Goal: Task Accomplishment & Management: Manage account settings

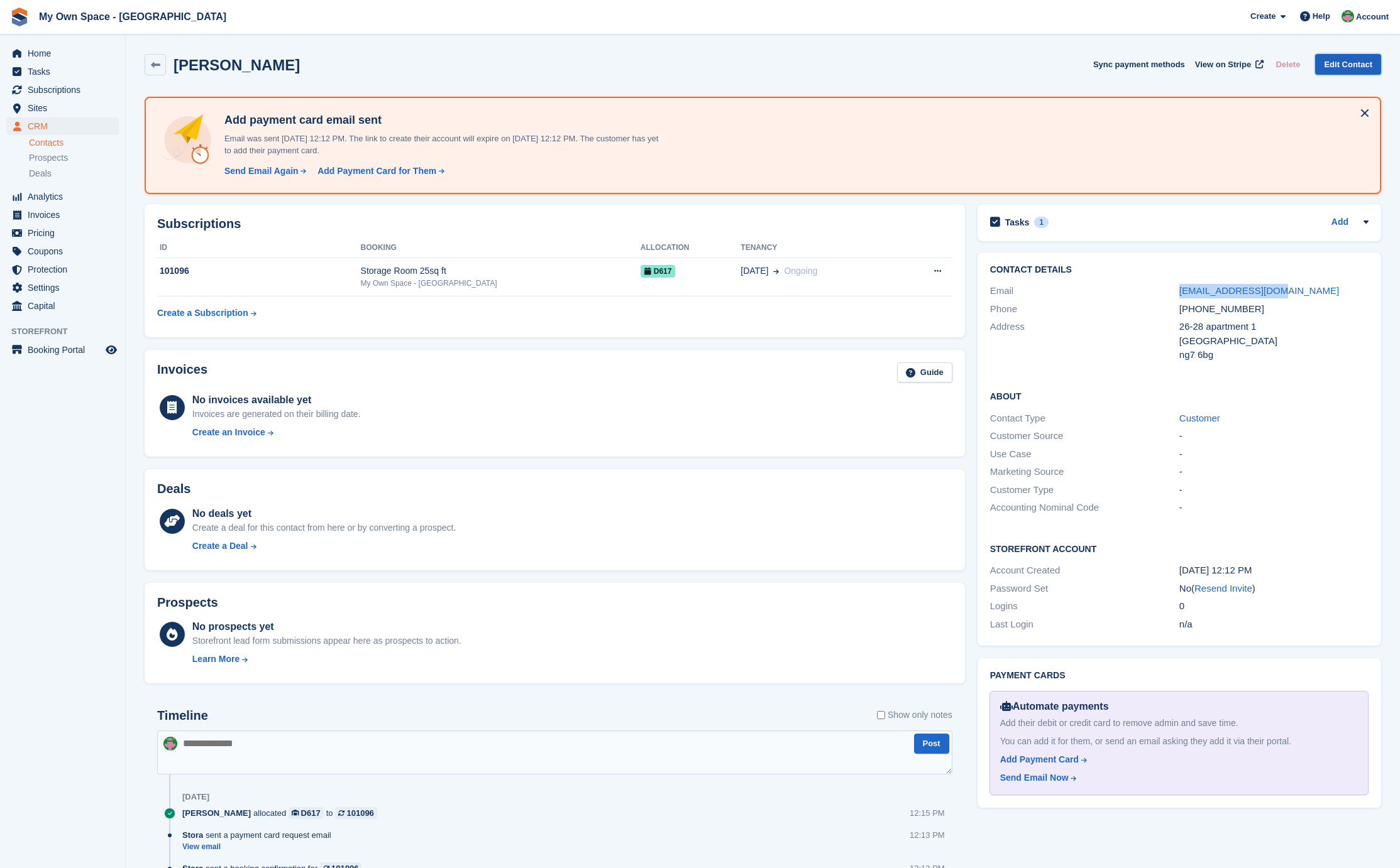
click at [1336, 61] on link "Edit Contact" at bounding box center [1348, 64] width 66 height 21
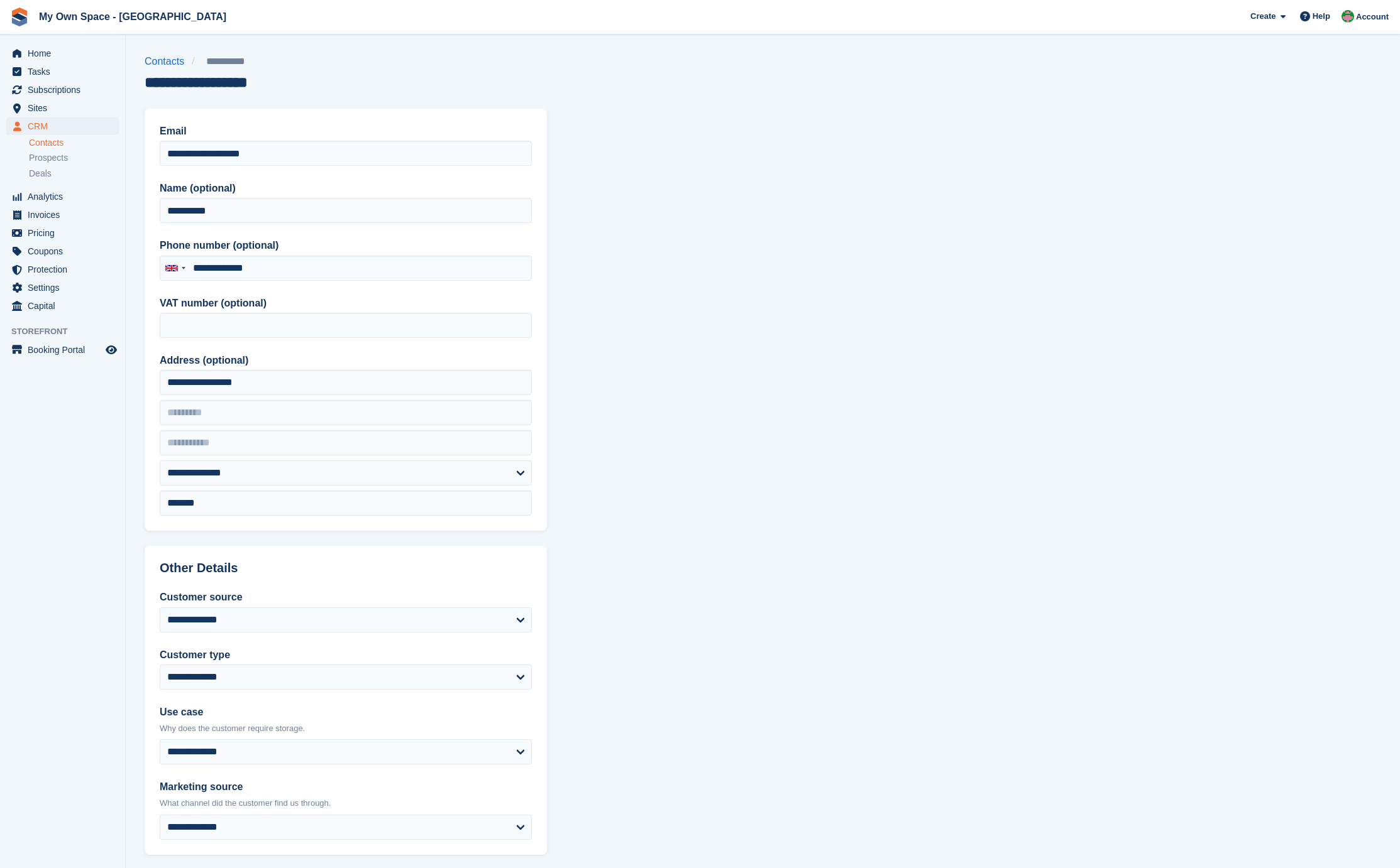
type input "**********"
drag, startPoint x: 171, startPoint y: 210, endPoint x: 172, endPoint y: 236, distance: 26.0
click at [171, 210] on input "**********" at bounding box center [346, 210] width 372 height 25
click at [191, 211] on input "**********" at bounding box center [346, 210] width 372 height 25
click at [214, 205] on input "**********" at bounding box center [346, 210] width 372 height 25
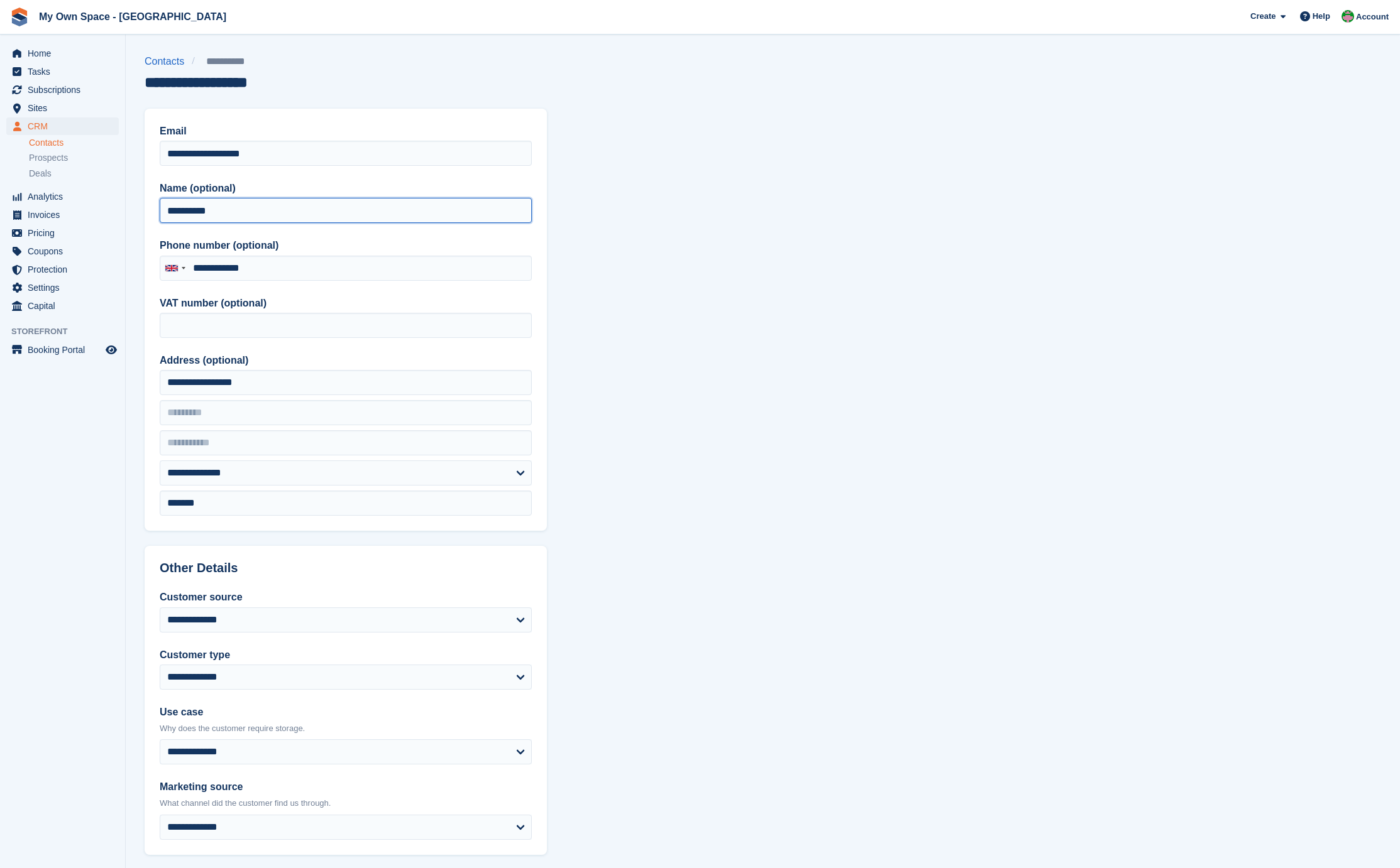
click at [193, 210] on input "**********" at bounding box center [346, 210] width 372 height 25
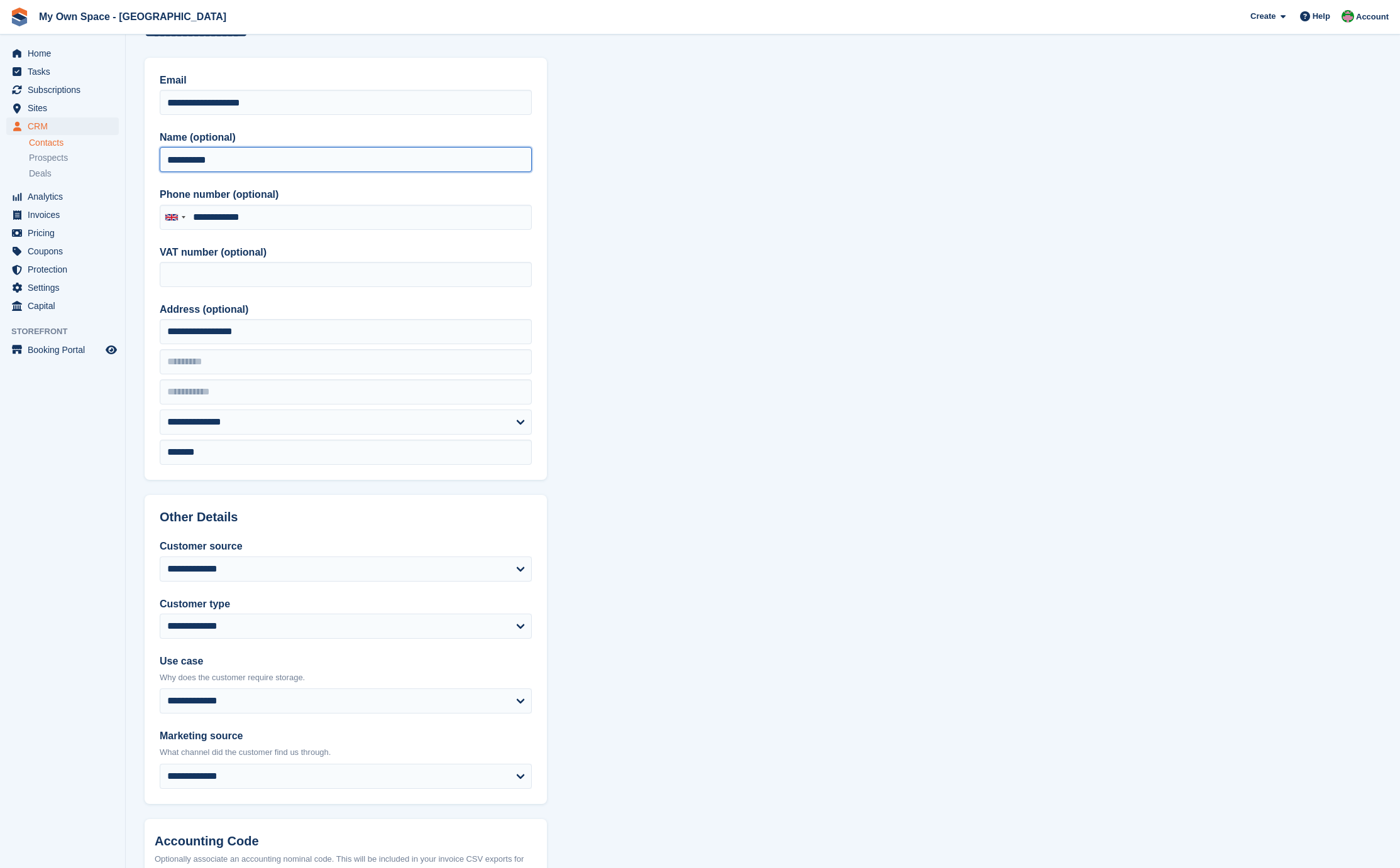
scroll to position [202, 0]
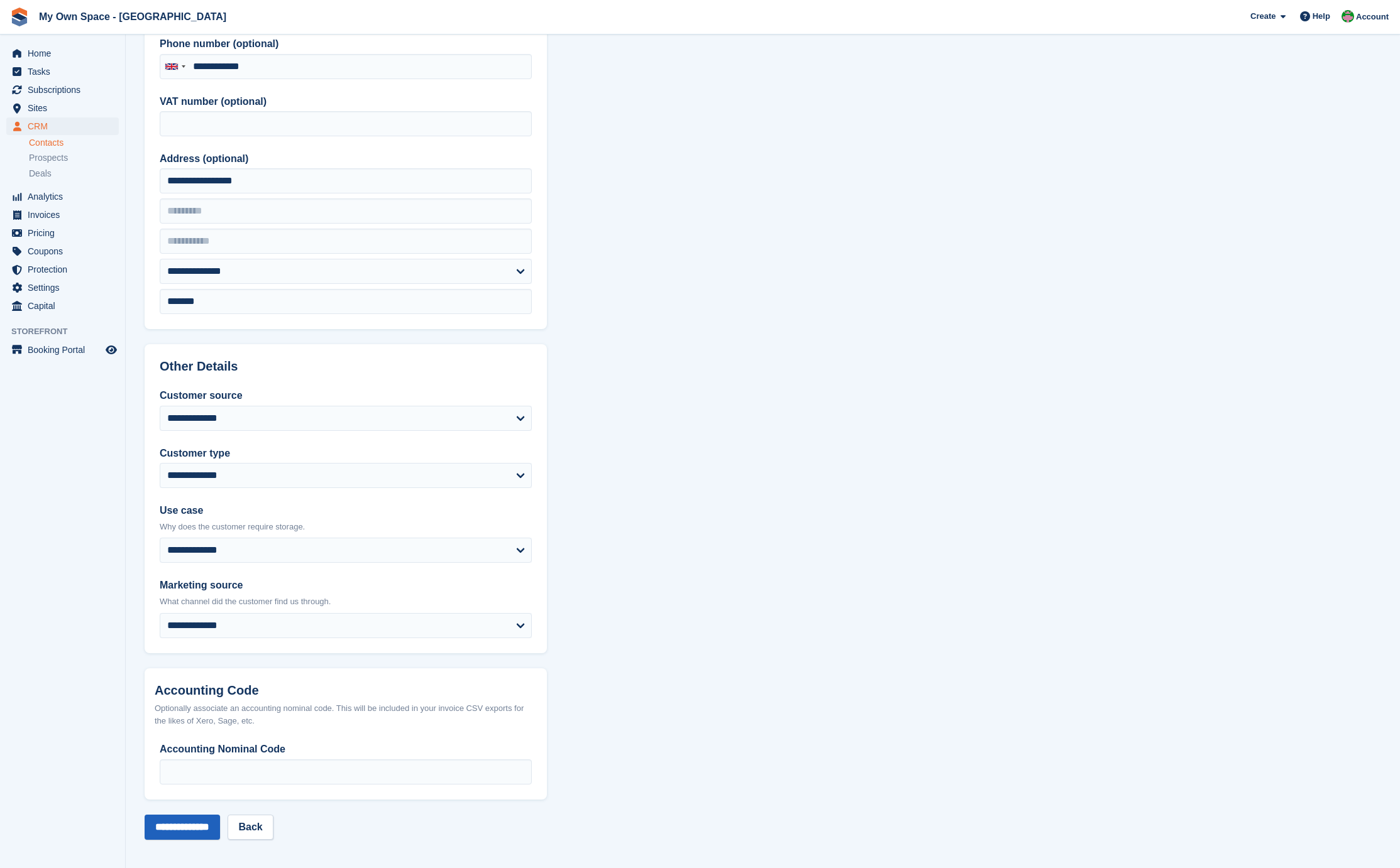
type input "**********"
click at [200, 821] on input "**********" at bounding box center [182, 827] width 75 height 25
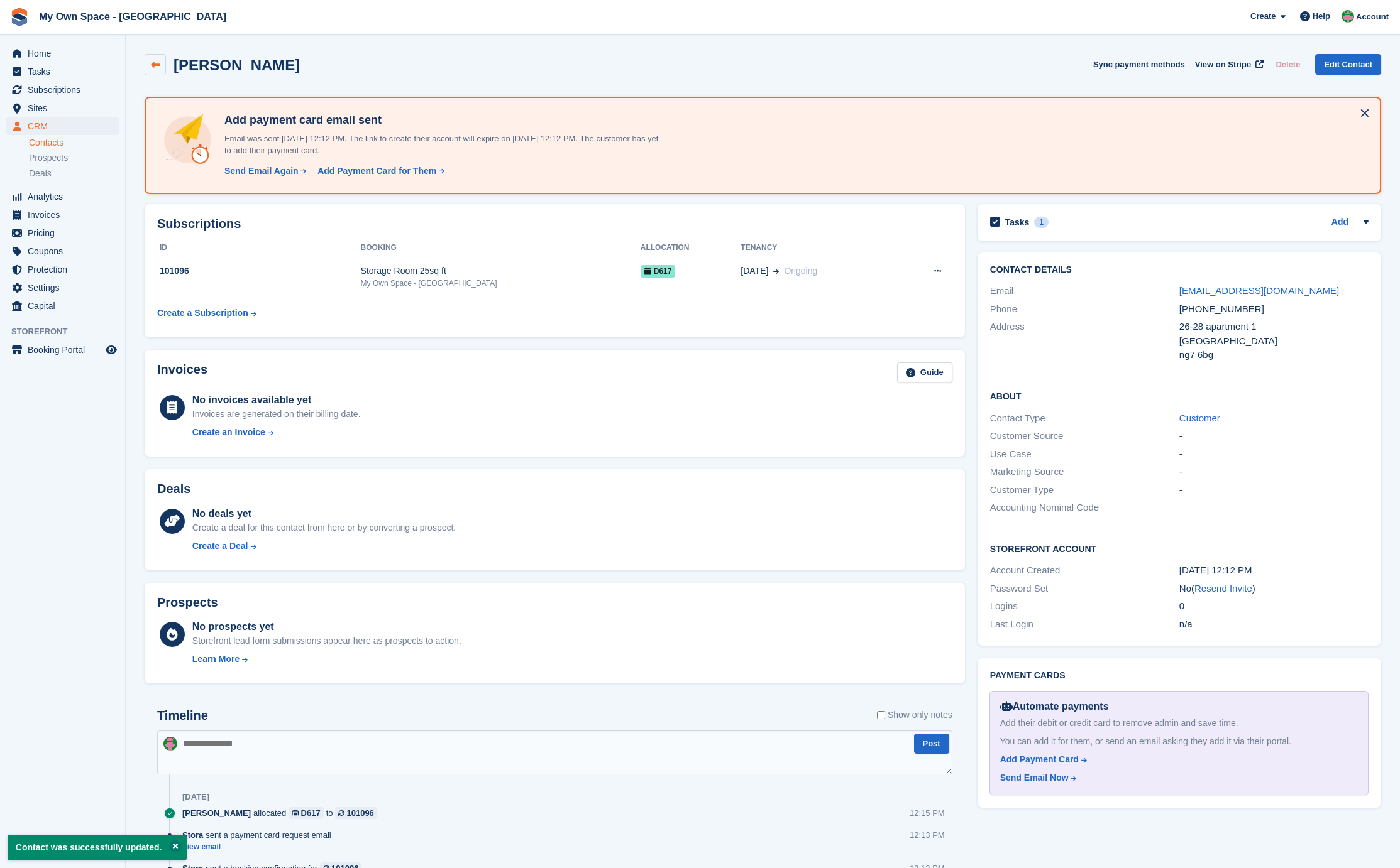
click at [157, 65] on icon at bounding box center [155, 65] width 9 height 9
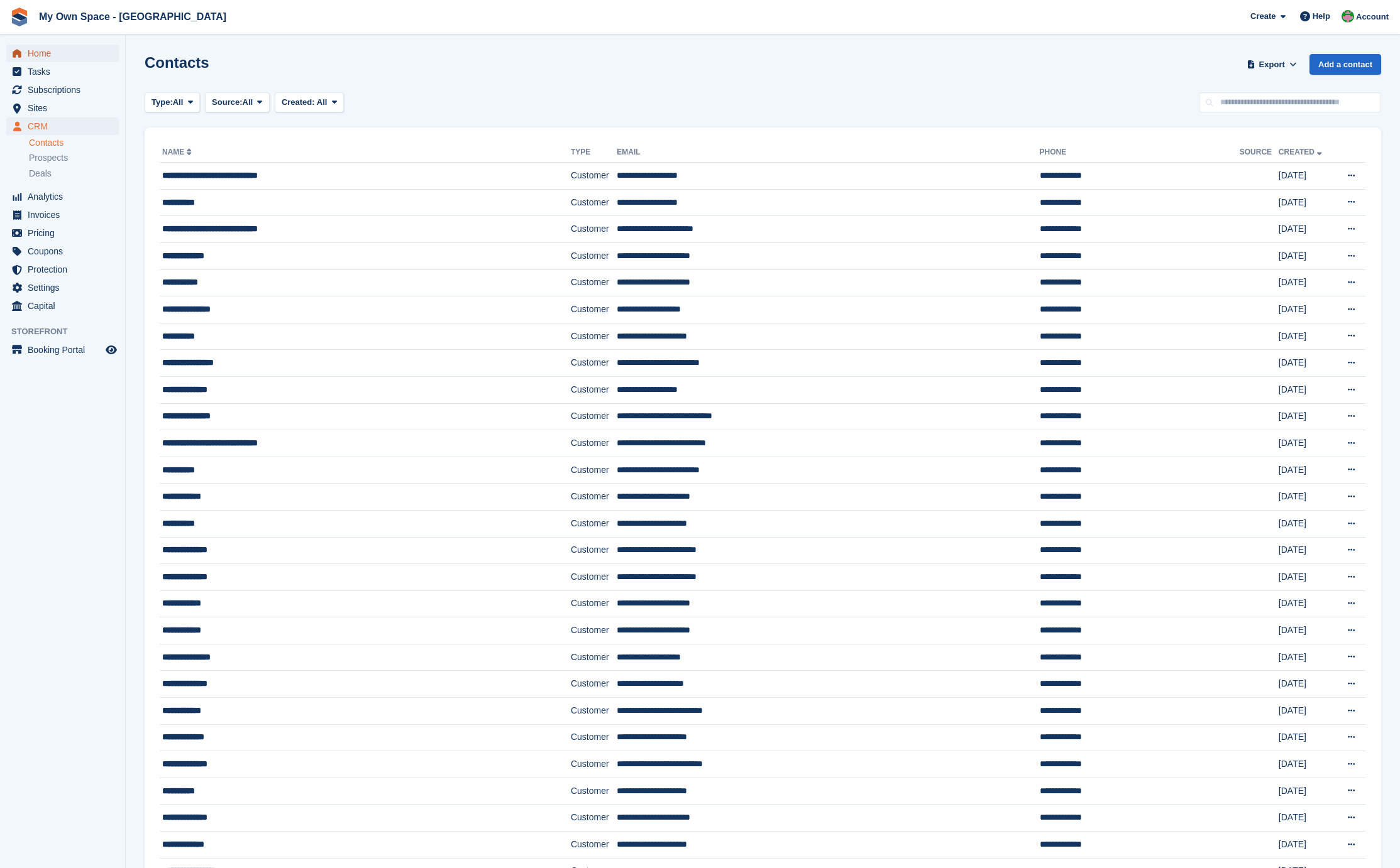
click at [61, 54] on span "Home" at bounding box center [65, 53] width 75 height 18
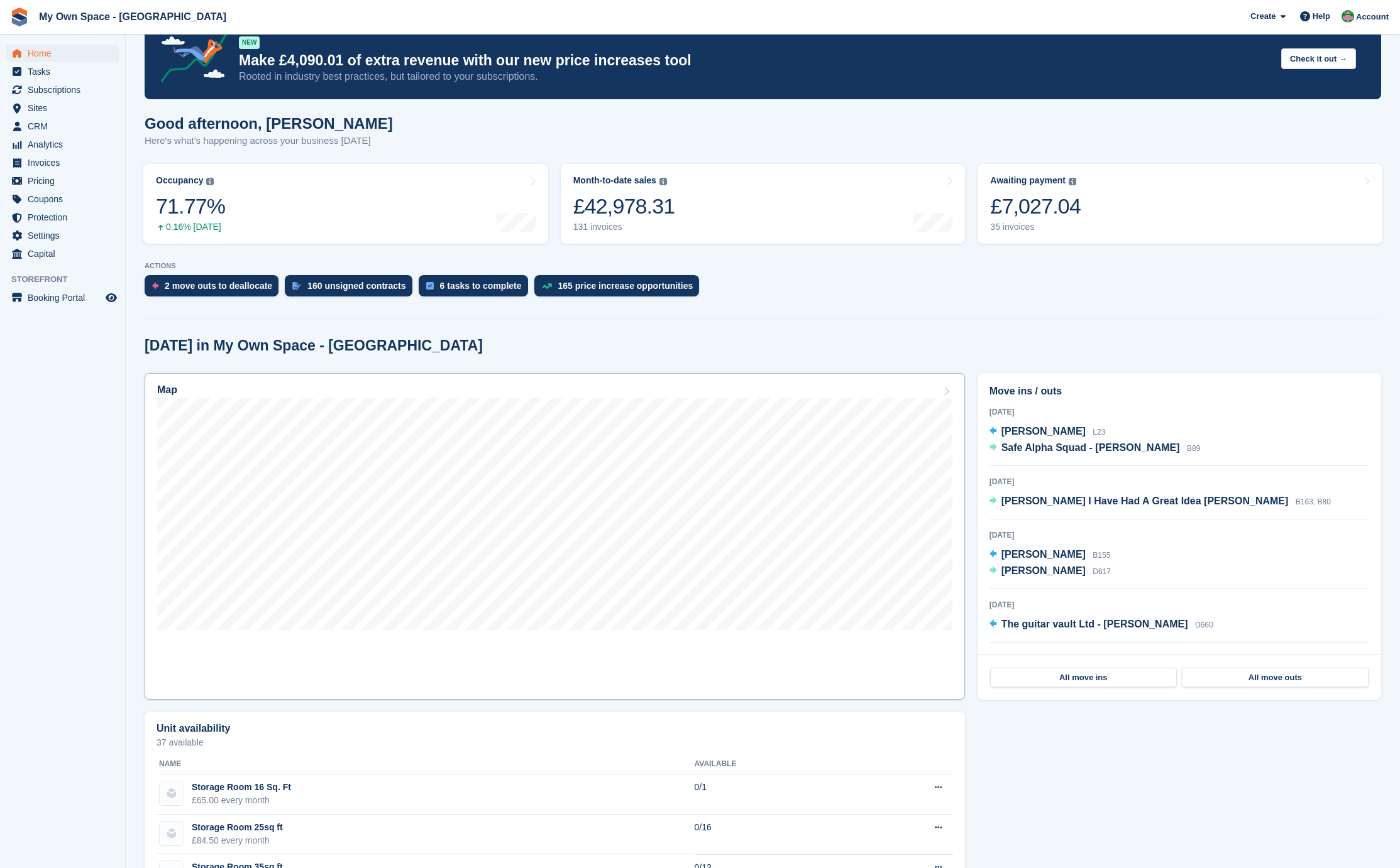
scroll to position [126, 0]
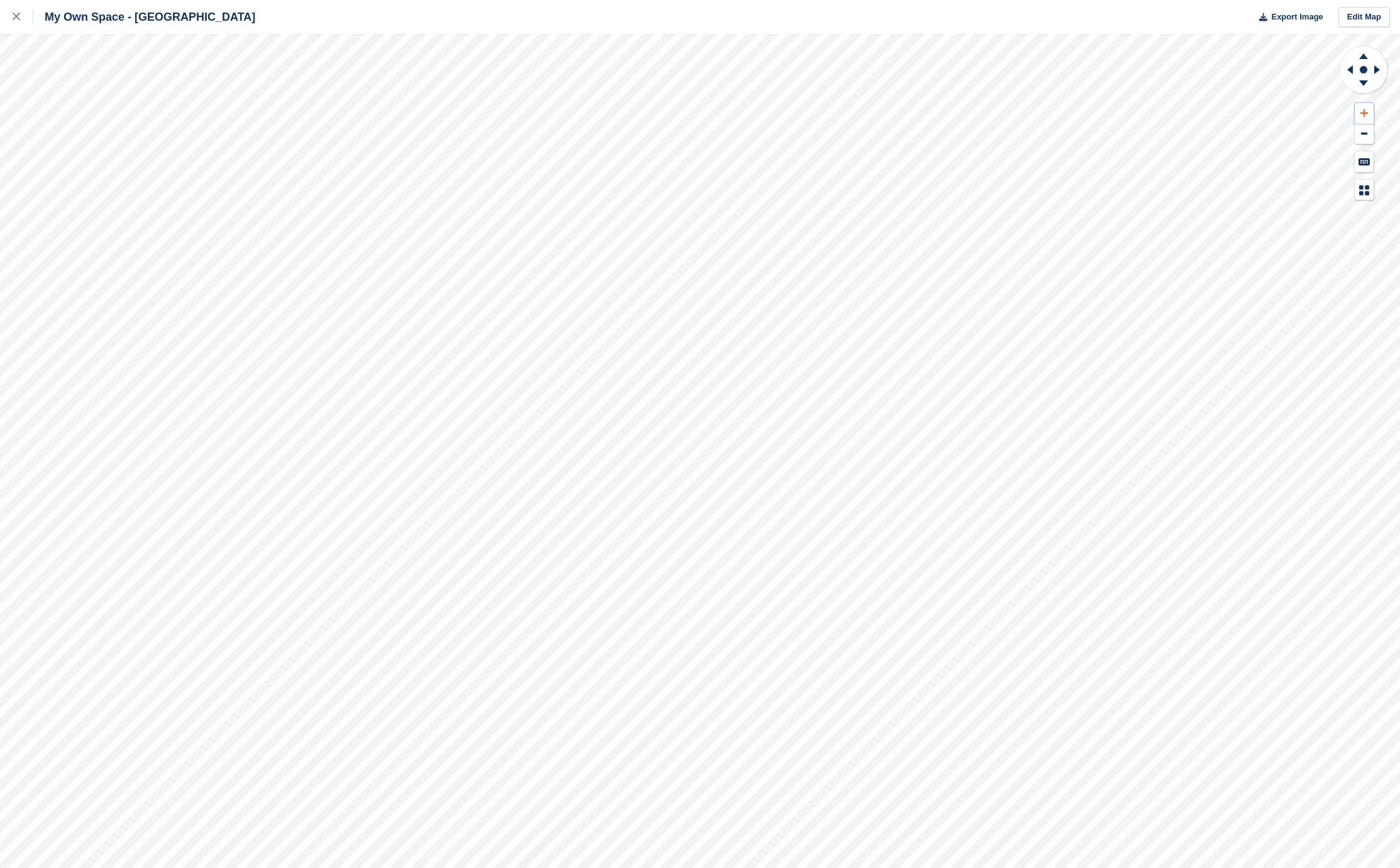
click at [1364, 104] on button at bounding box center [1364, 113] width 19 height 21
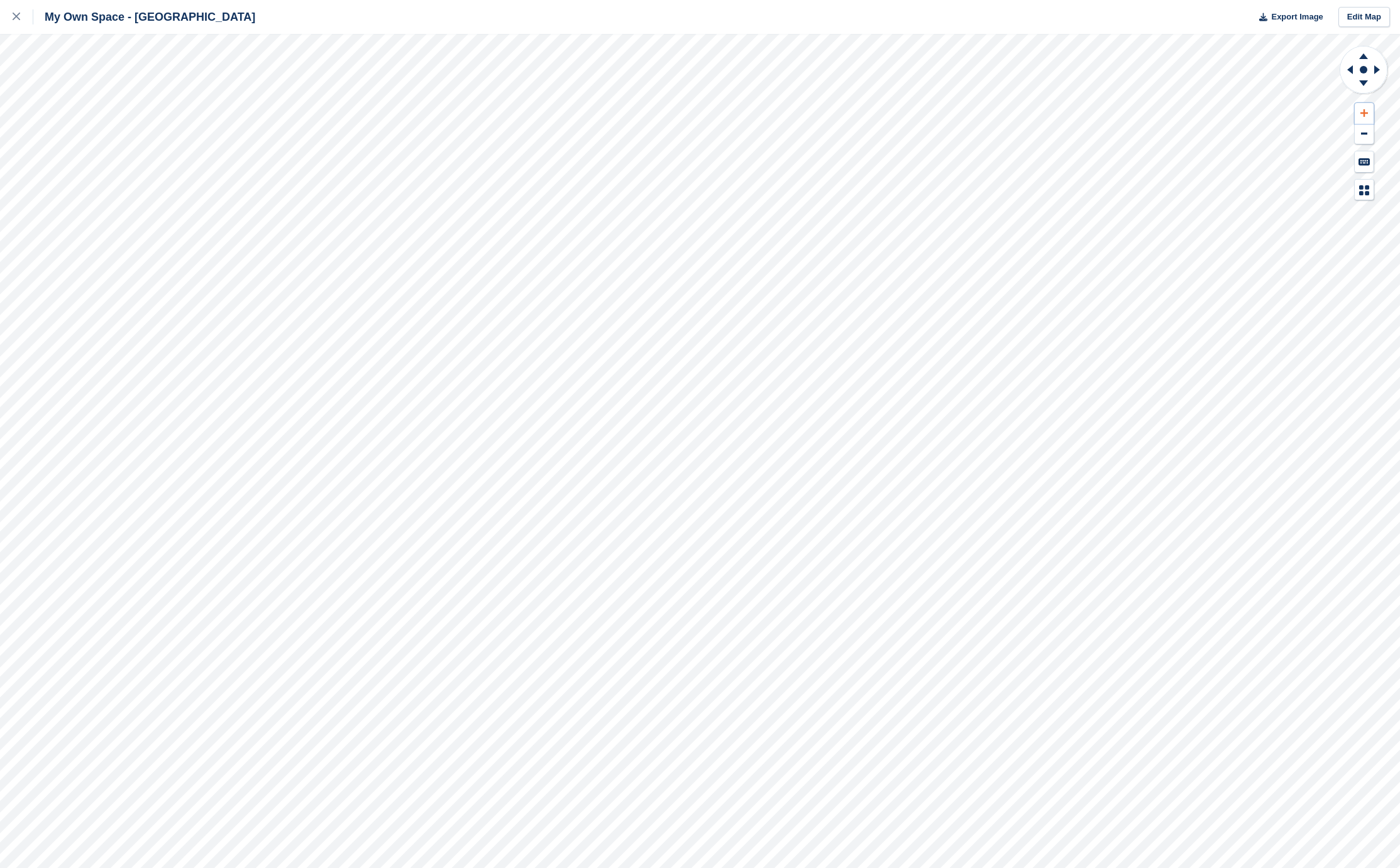
click at [1364, 104] on button at bounding box center [1364, 113] width 19 height 21
click at [1350, 63] on icon at bounding box center [1348, 70] width 15 height 33
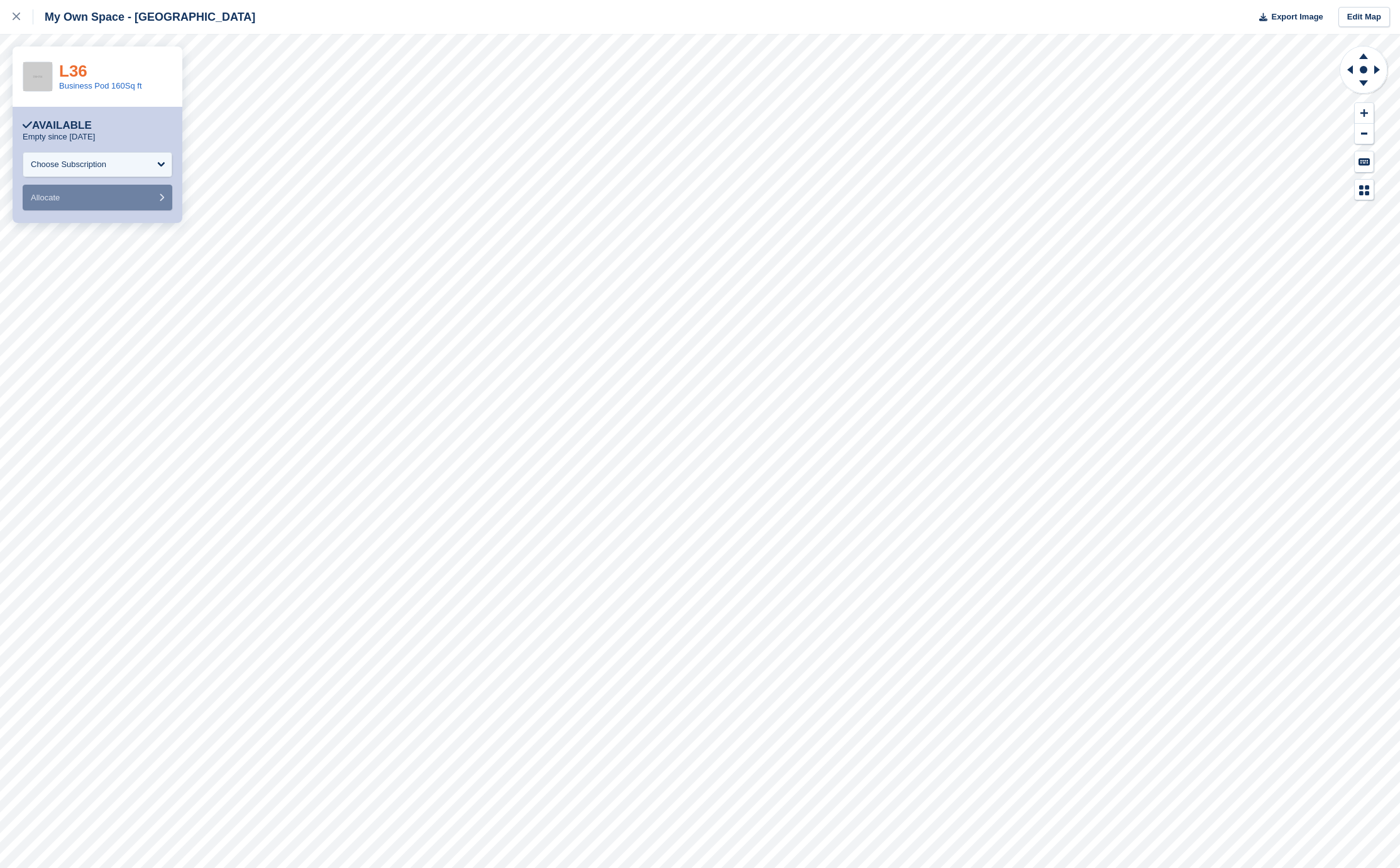
click at [80, 79] on link "L36" at bounding box center [73, 71] width 28 height 19
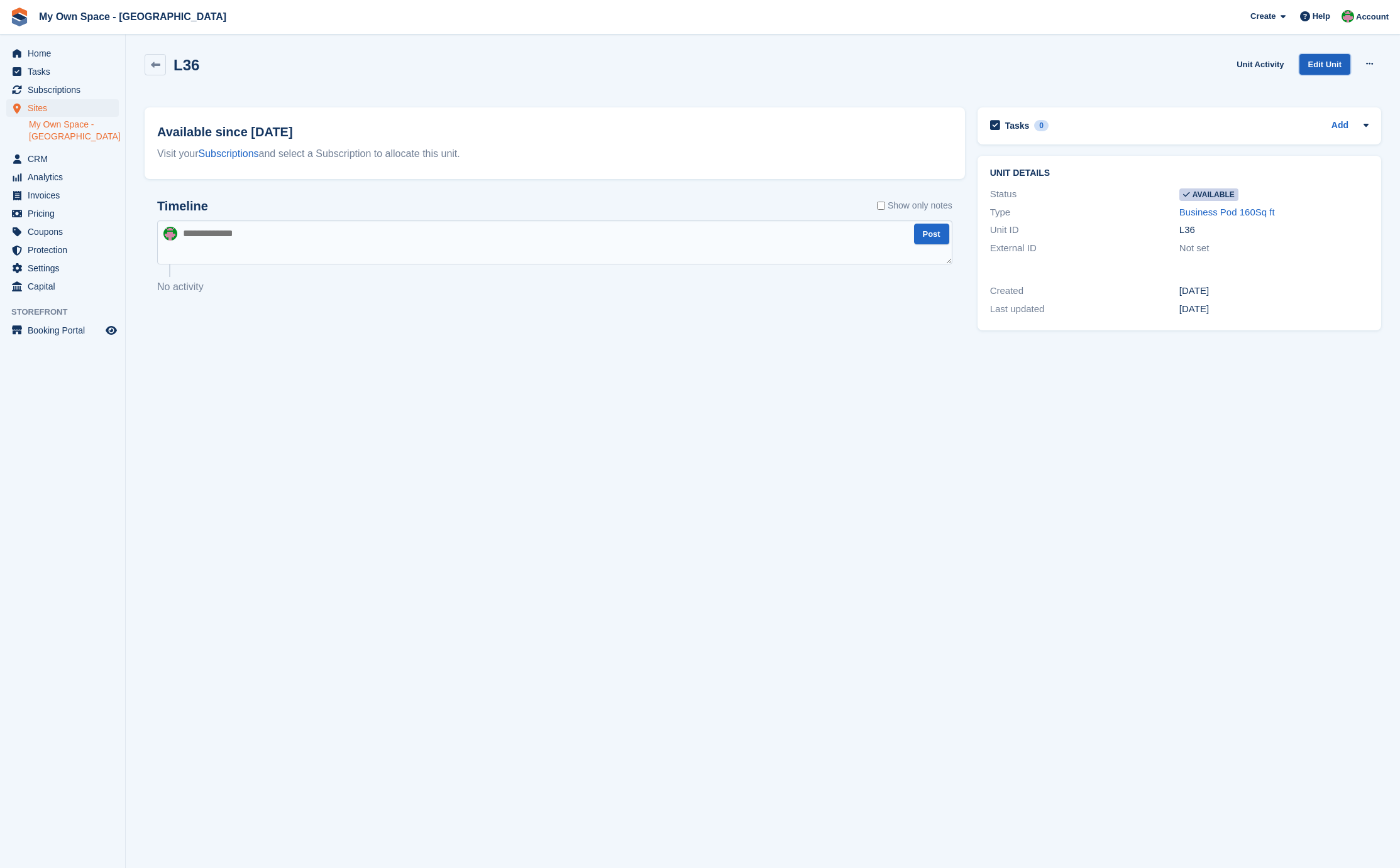
click at [1342, 60] on link "Edit Unit" at bounding box center [1325, 64] width 51 height 21
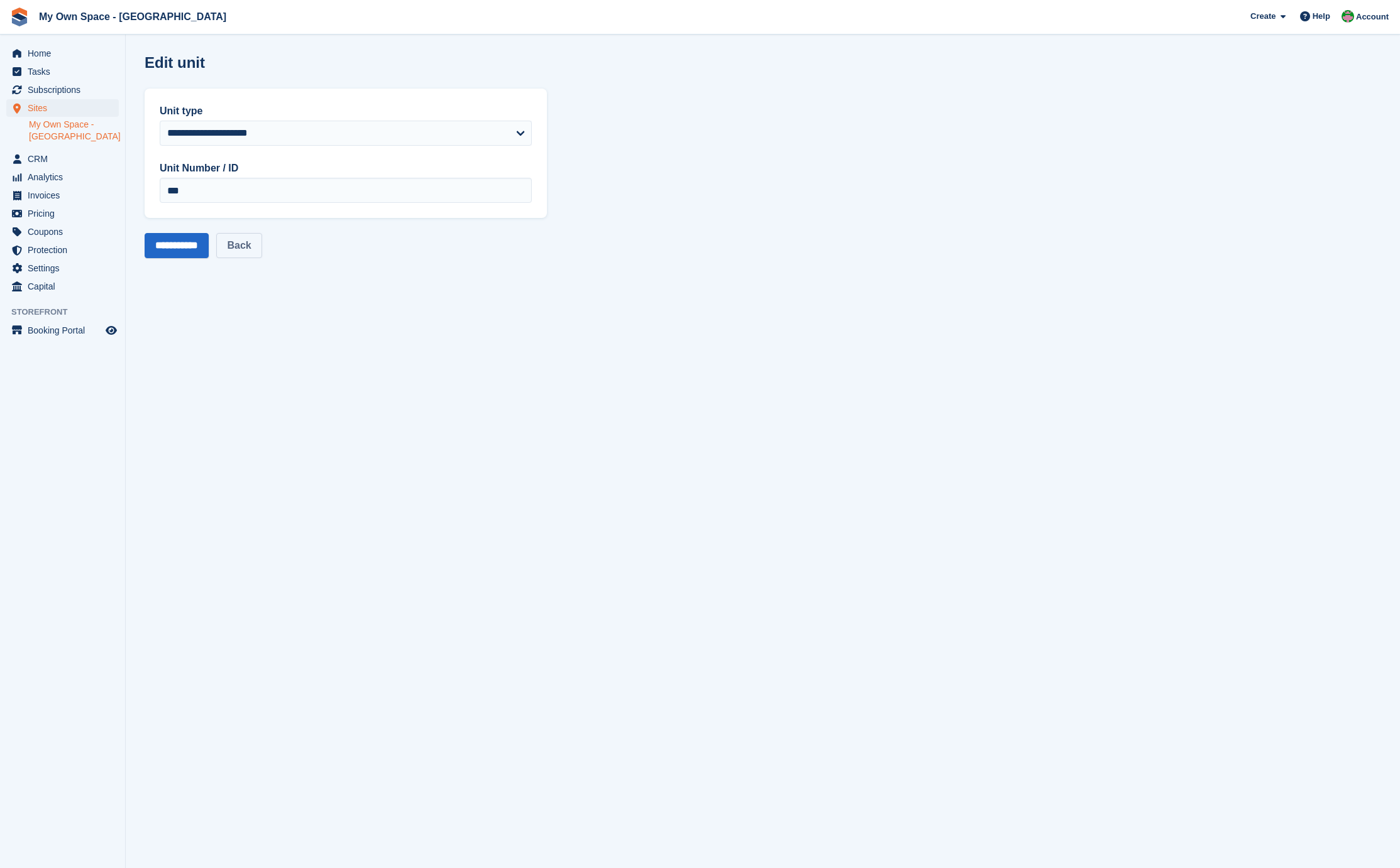
click at [260, 239] on link "Back" at bounding box center [238, 245] width 45 height 25
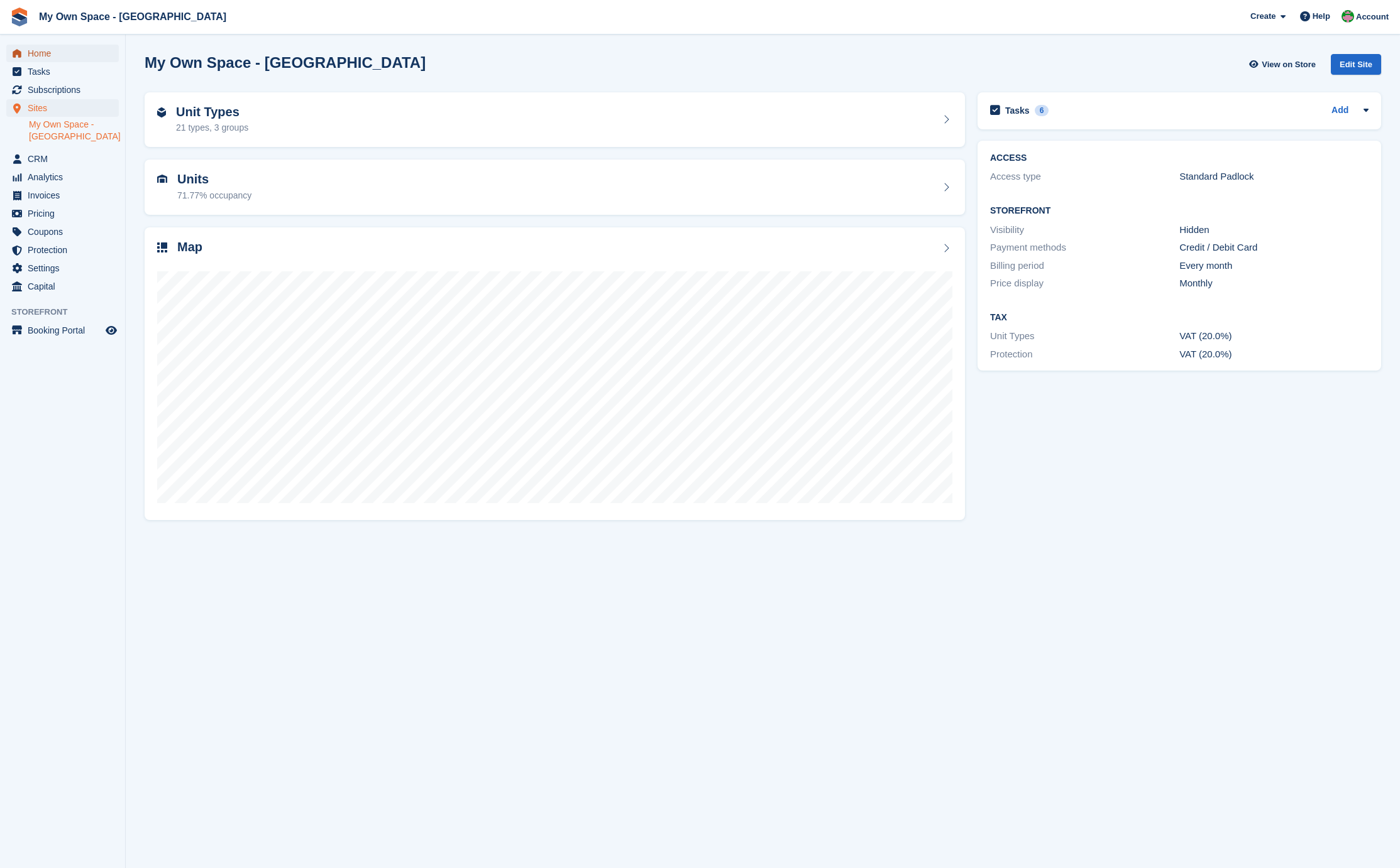
click at [57, 52] on span "Home" at bounding box center [65, 53] width 75 height 18
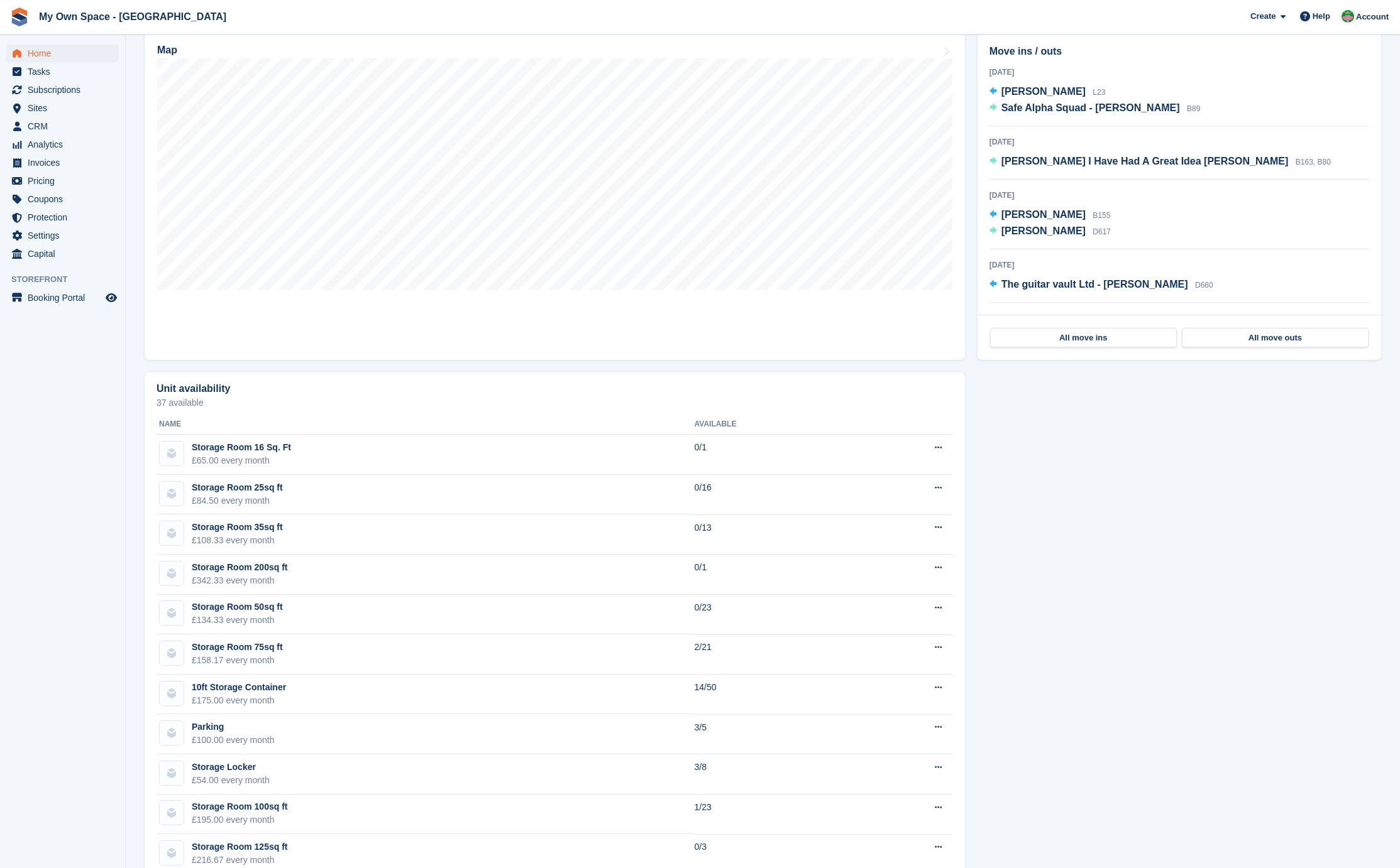
scroll to position [314, 0]
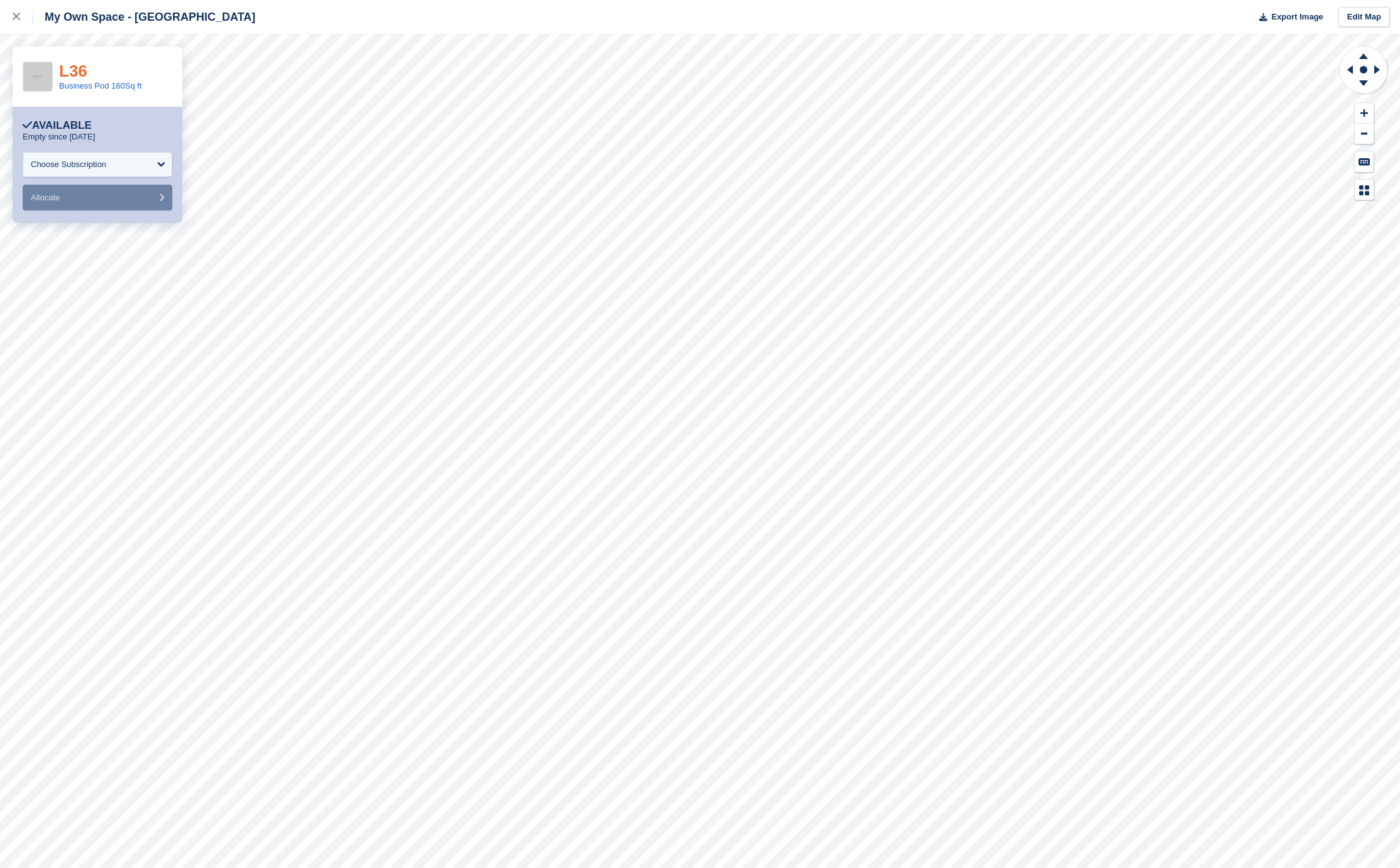
click at [78, 64] on link "L36" at bounding box center [73, 71] width 28 height 19
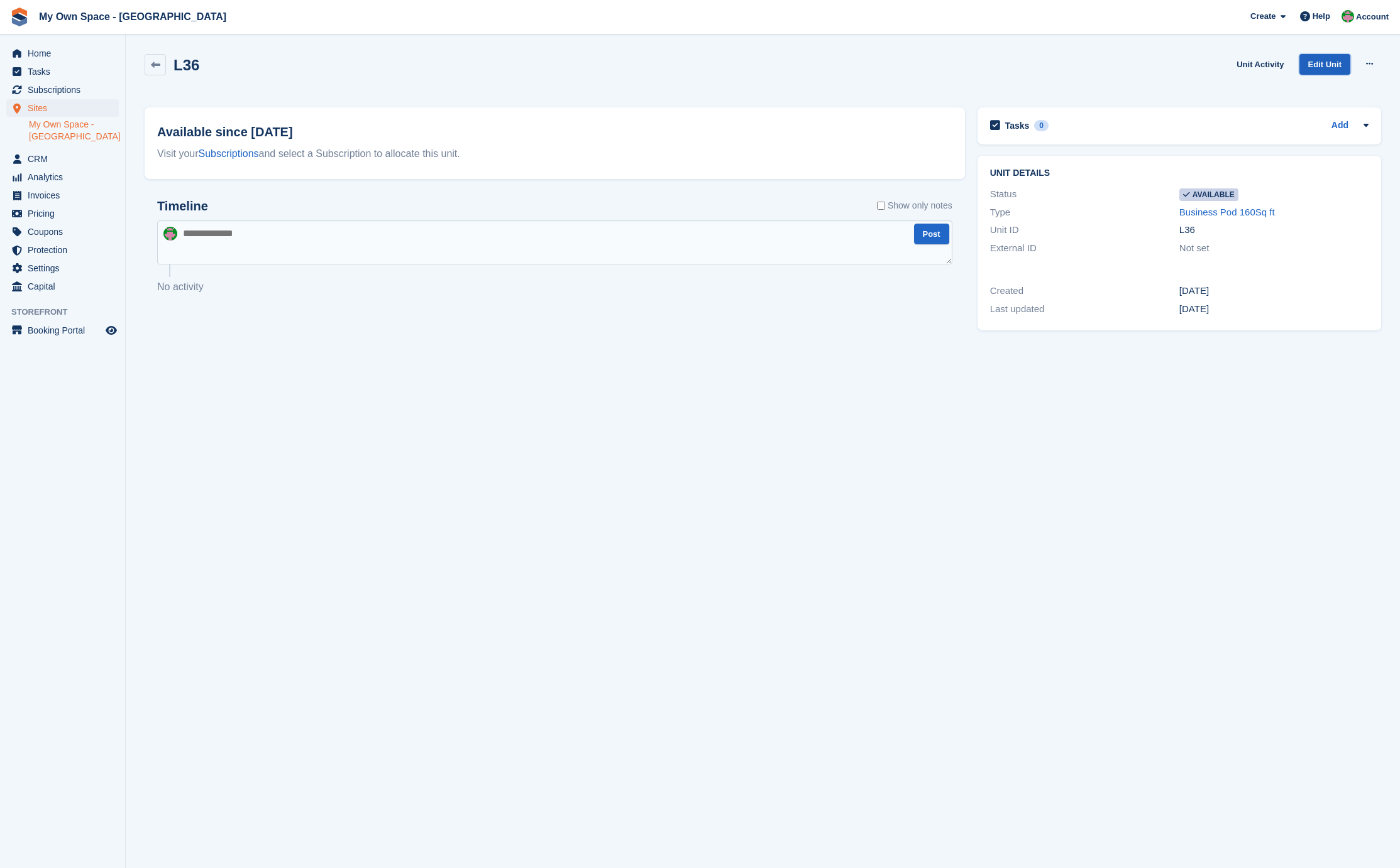
click at [1331, 55] on link "Edit Unit" at bounding box center [1325, 64] width 51 height 21
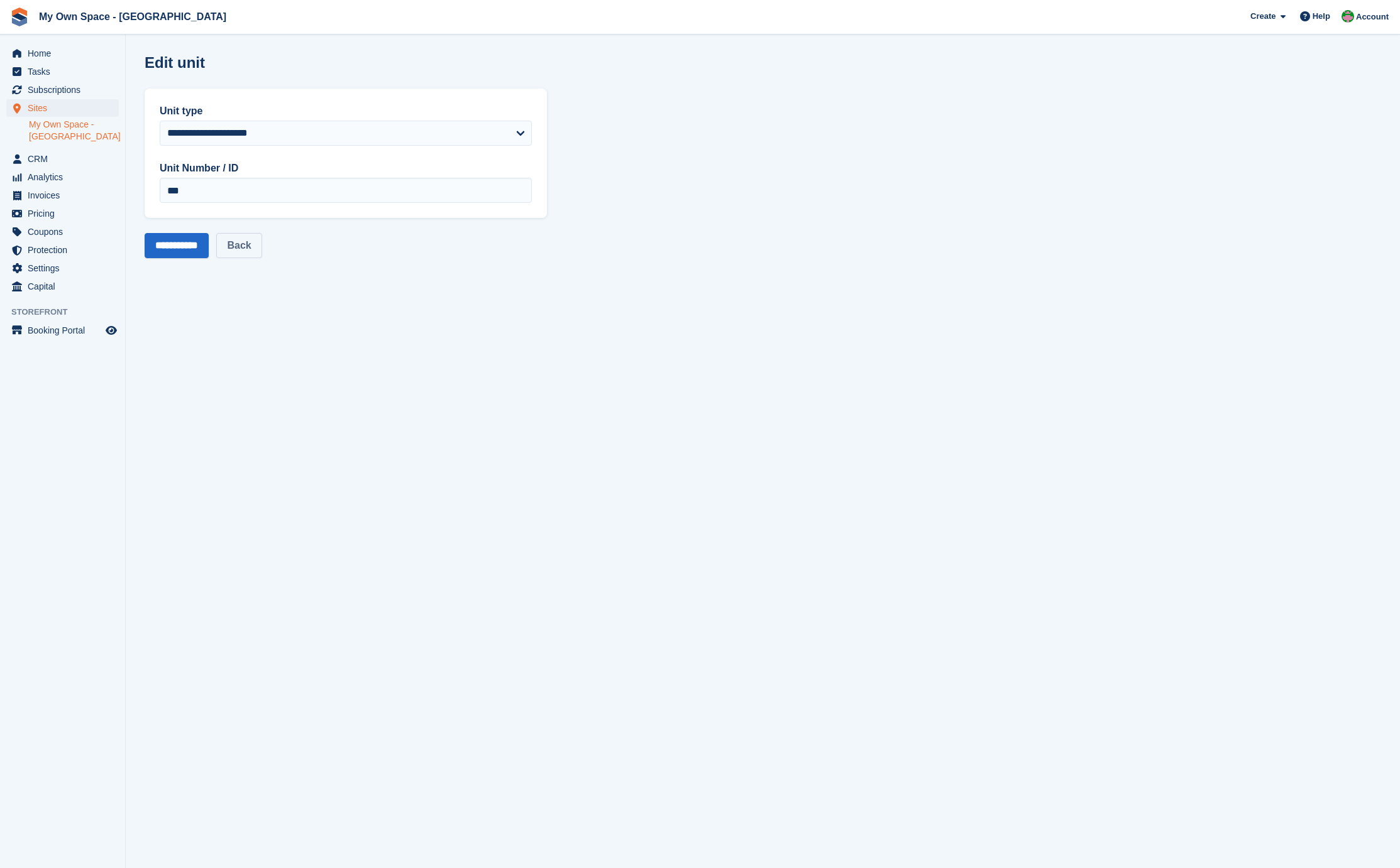
click at [257, 246] on link "Back" at bounding box center [238, 245] width 45 height 25
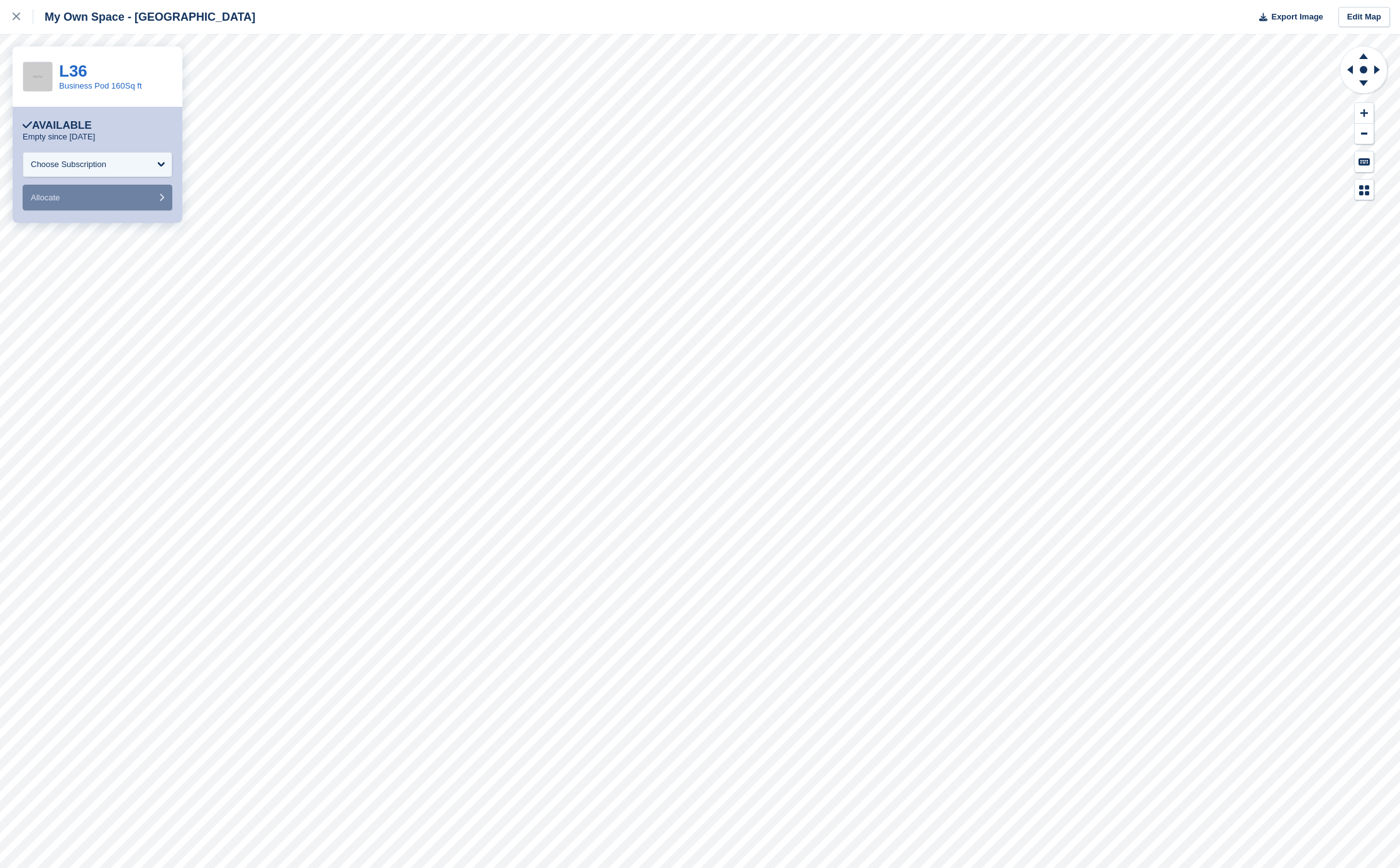
click at [88, 68] on div "L36" at bounding box center [101, 71] width 83 height 16
click at [78, 74] on link "L36" at bounding box center [73, 71] width 28 height 19
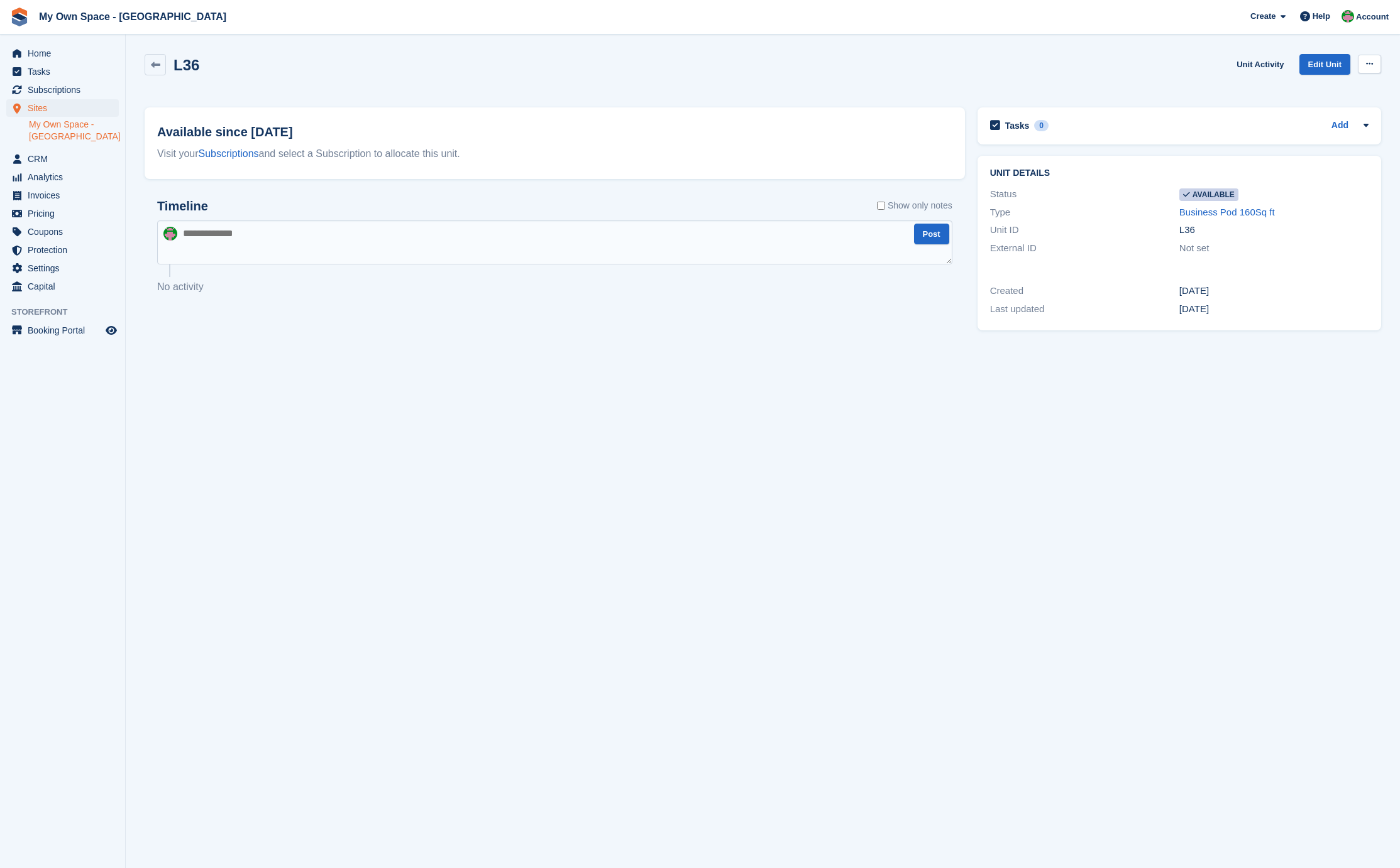
click at [1375, 71] on button at bounding box center [1369, 64] width 23 height 19
drag, startPoint x: 1319, startPoint y: 118, endPoint x: 780, endPoint y: 66, distance: 541.5
click at [1319, 117] on p "Delete unit" at bounding box center [1320, 115] width 109 height 16
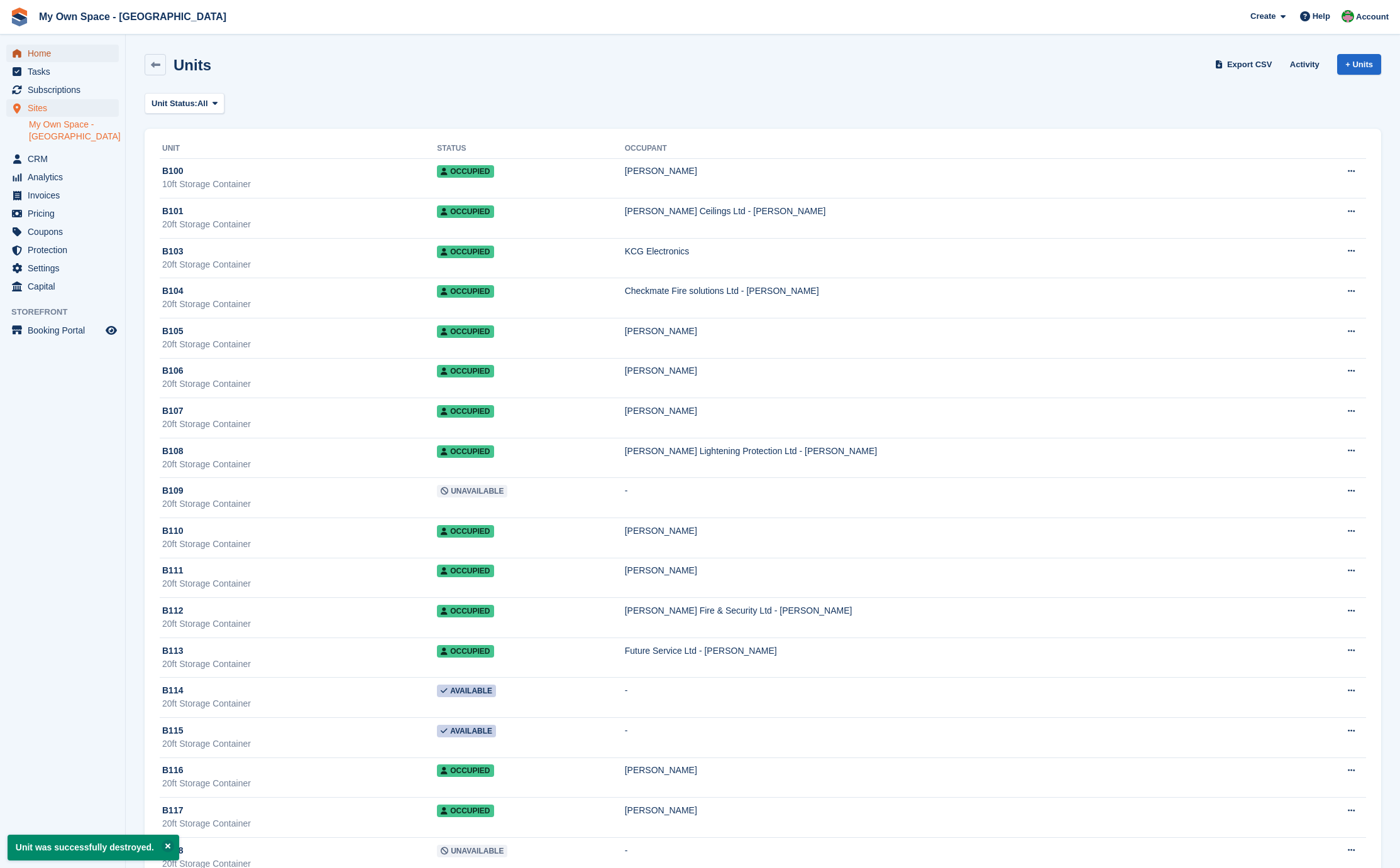
click at [51, 56] on span "Home" at bounding box center [65, 53] width 75 height 18
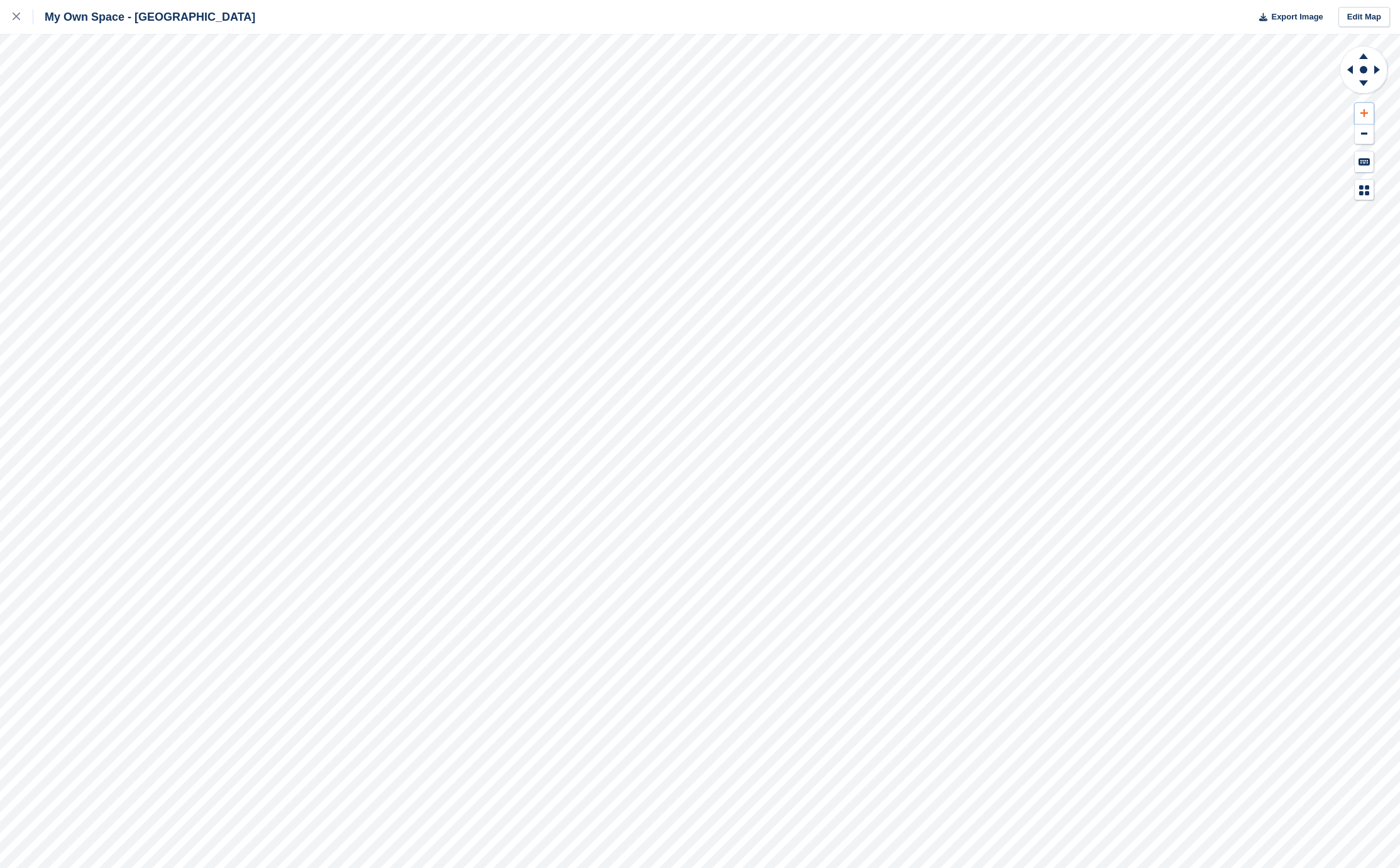
click at [1359, 109] on button at bounding box center [1364, 113] width 19 height 21
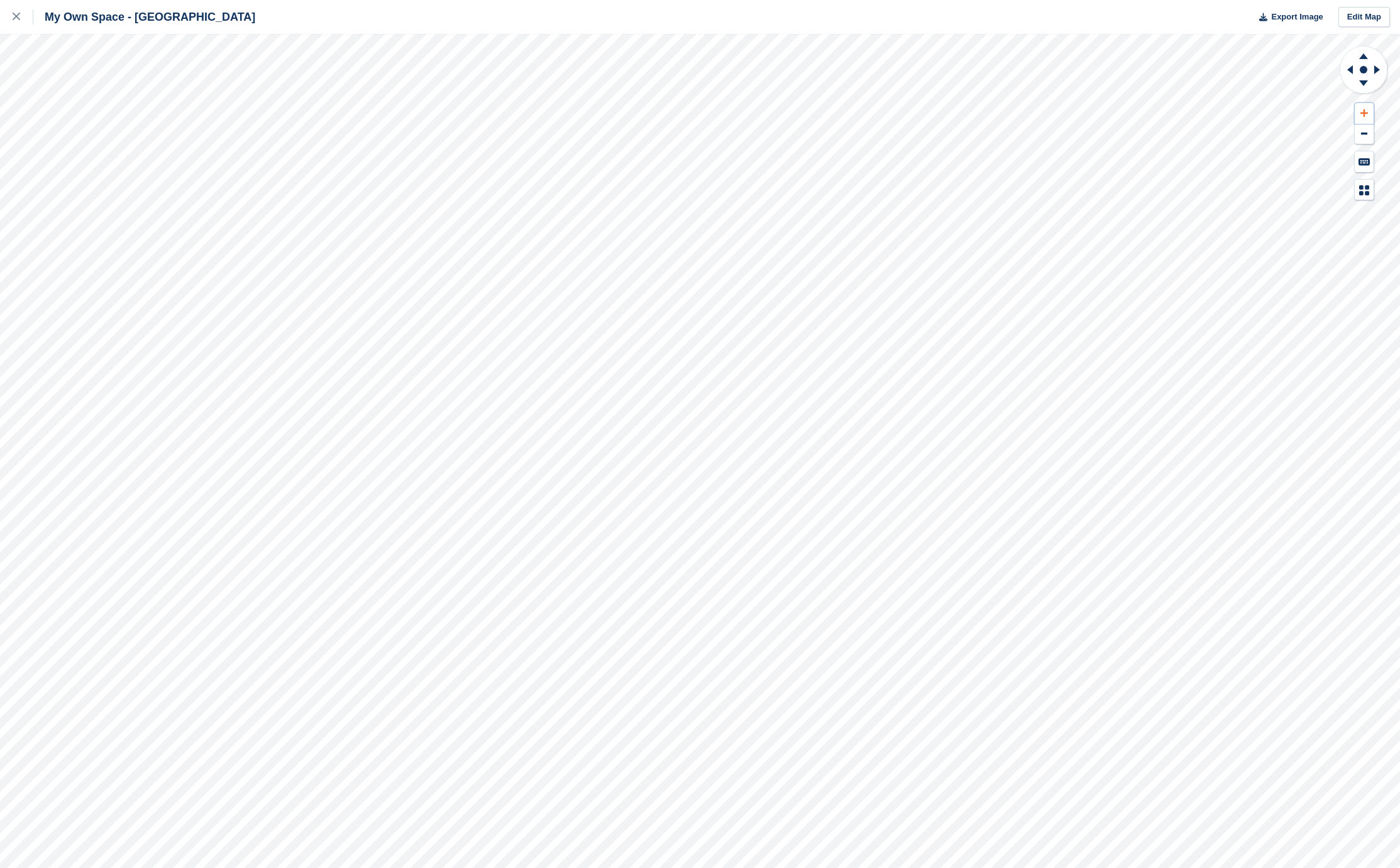
click at [1359, 109] on button at bounding box center [1364, 113] width 19 height 21
click at [1346, 70] on icon at bounding box center [1348, 70] width 15 height 33
click at [1357, 55] on icon at bounding box center [1363, 55] width 33 height 15
click at [1346, 70] on icon at bounding box center [1348, 70] width 15 height 33
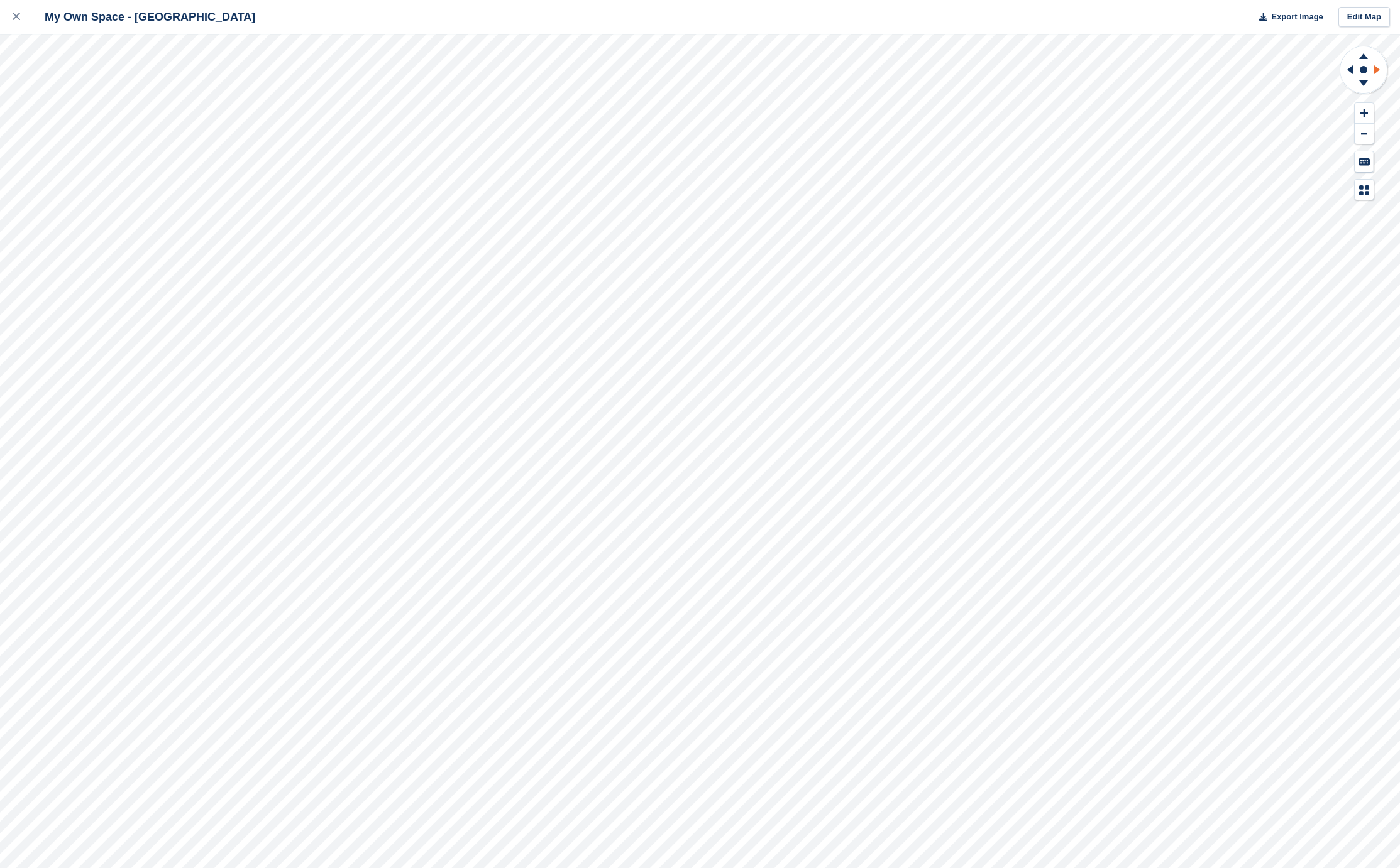
click at [1378, 71] on icon at bounding box center [1378, 70] width 15 height 33
click at [1364, 111] on icon at bounding box center [1364, 113] width 8 height 8
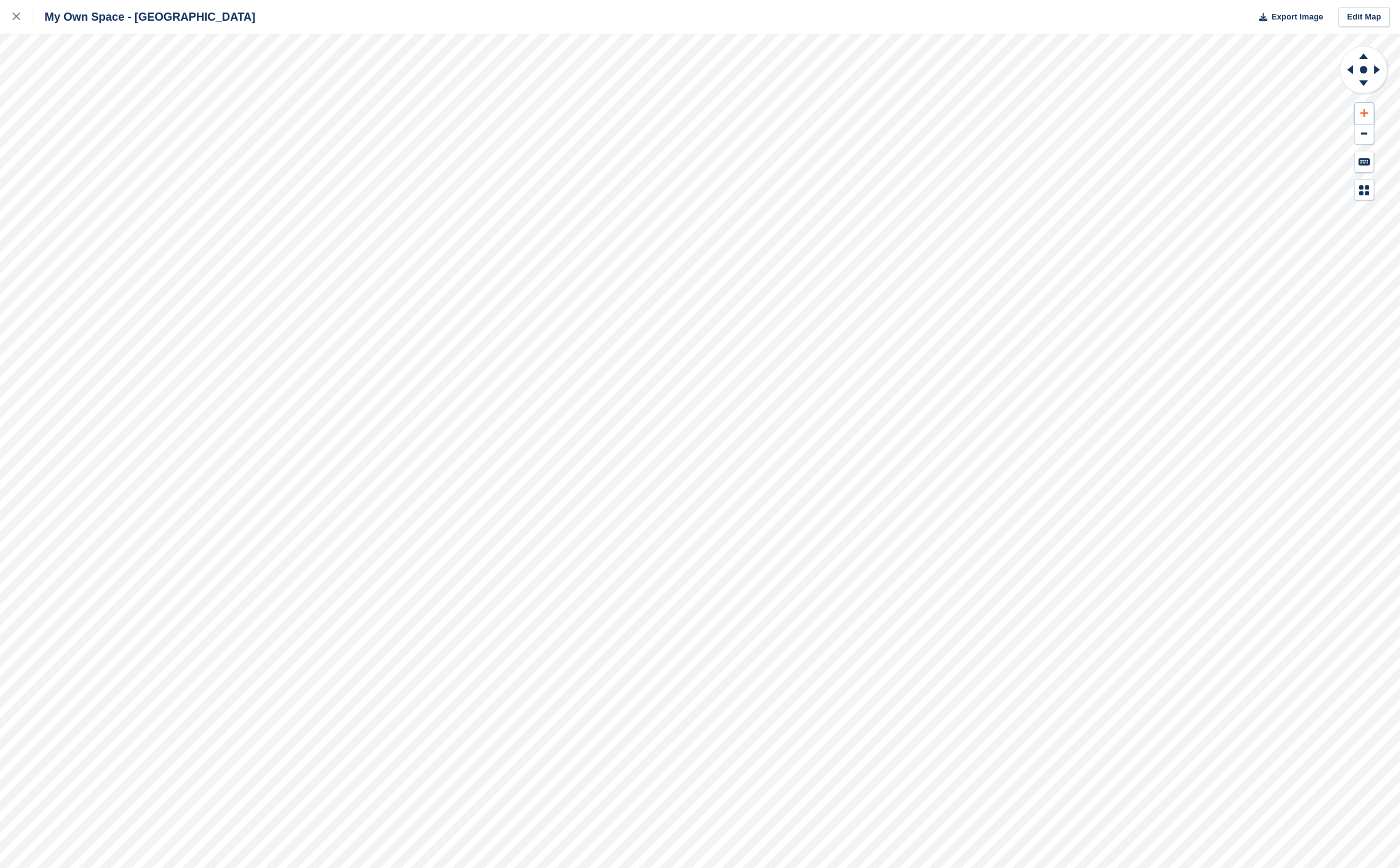
click at [1364, 111] on icon at bounding box center [1364, 113] width 8 height 8
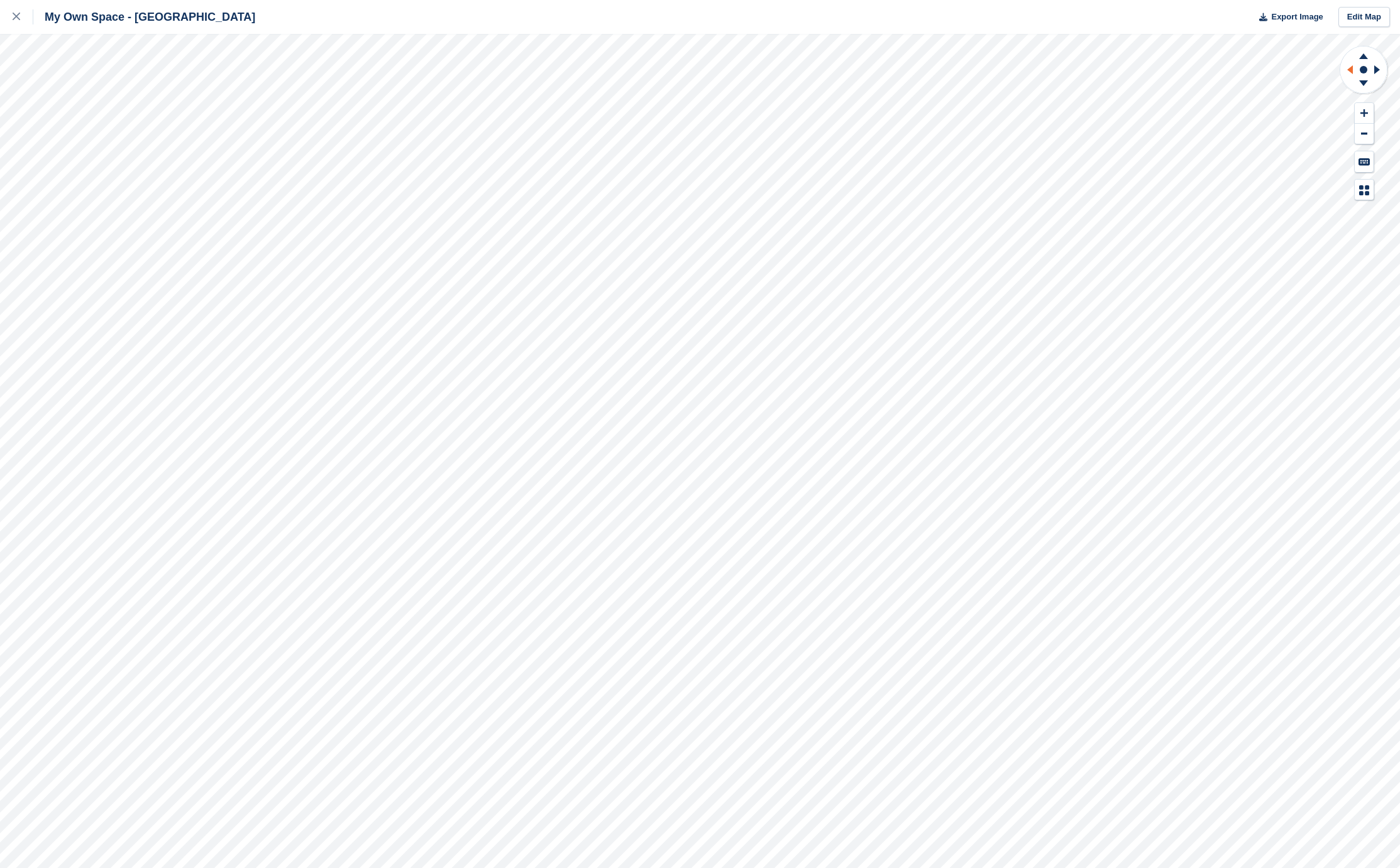
click at [1351, 75] on icon at bounding box center [1348, 70] width 15 height 33
click at [1357, 54] on icon at bounding box center [1363, 55] width 33 height 15
click at [1355, 65] on icon at bounding box center [1348, 70] width 15 height 33
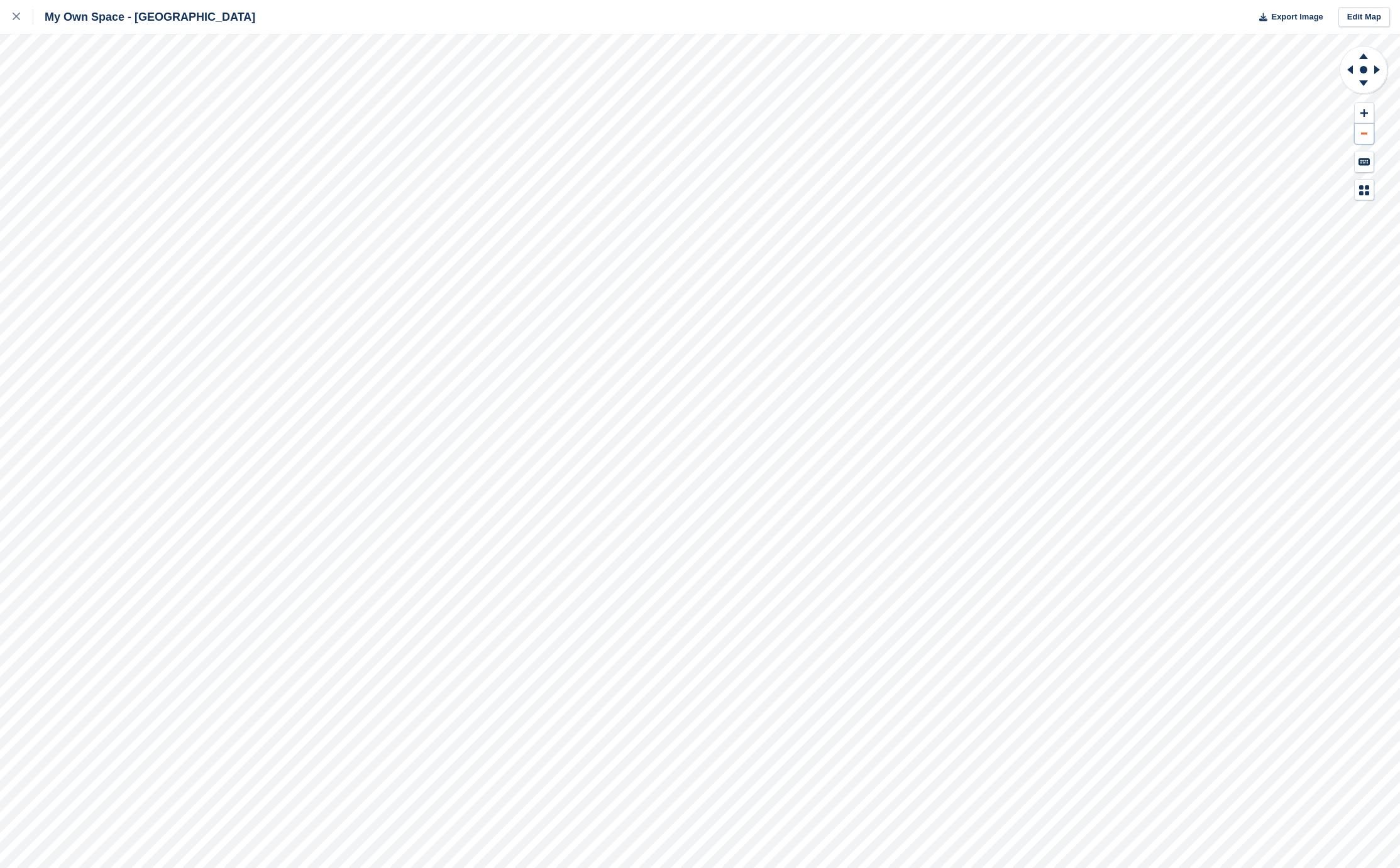
click at [1359, 128] on button at bounding box center [1364, 134] width 19 height 21
drag, startPoint x: 1362, startPoint y: 81, endPoint x: 1362, endPoint y: 61, distance: 20.0
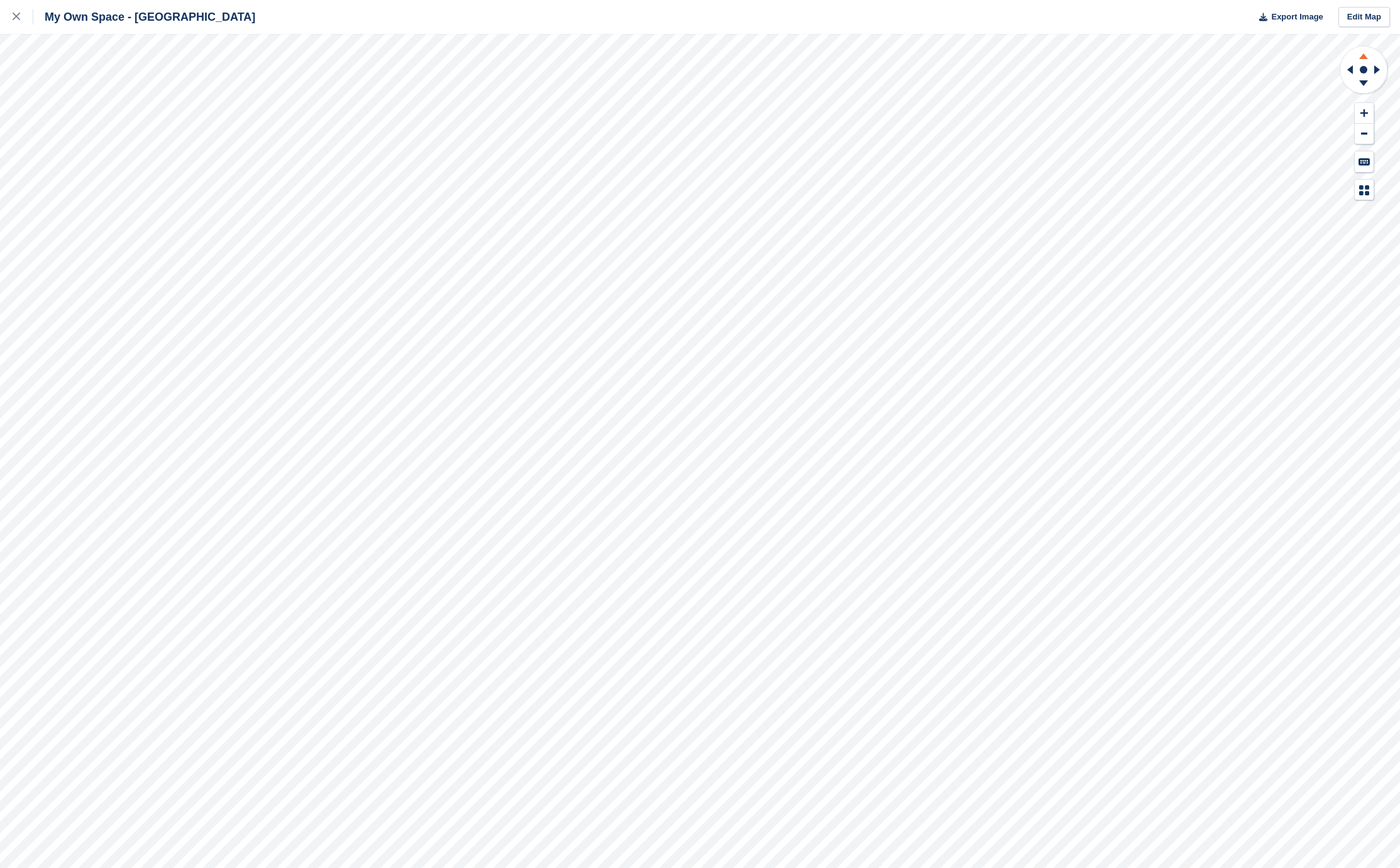
click at [1362, 80] on g at bounding box center [1363, 85] width 33 height 15
click at [1355, 69] on icon at bounding box center [1348, 70] width 15 height 33
click at [1362, 58] on icon at bounding box center [1362, 56] width 8 height 5
click at [1379, 68] on icon at bounding box center [1378, 70] width 15 height 33
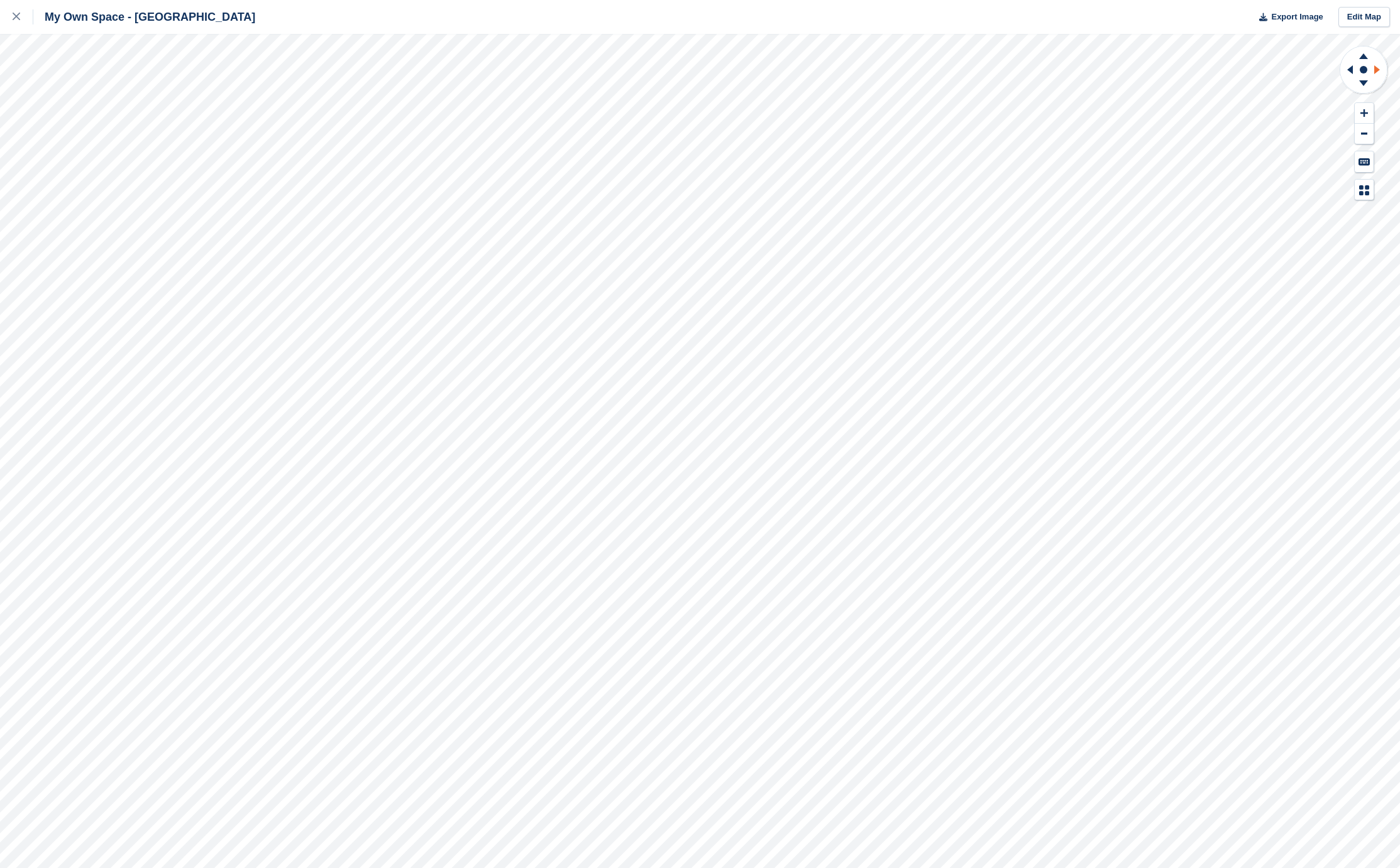
click at [1376, 74] on icon at bounding box center [1378, 70] width 15 height 33
click at [1351, 66] on icon at bounding box center [1348, 70] width 15 height 33
click at [1368, 81] on icon at bounding box center [1363, 85] width 33 height 15
click at [1362, 55] on icon at bounding box center [1363, 55] width 33 height 15
click at [1376, 68] on icon at bounding box center [1376, 69] width 5 height 8
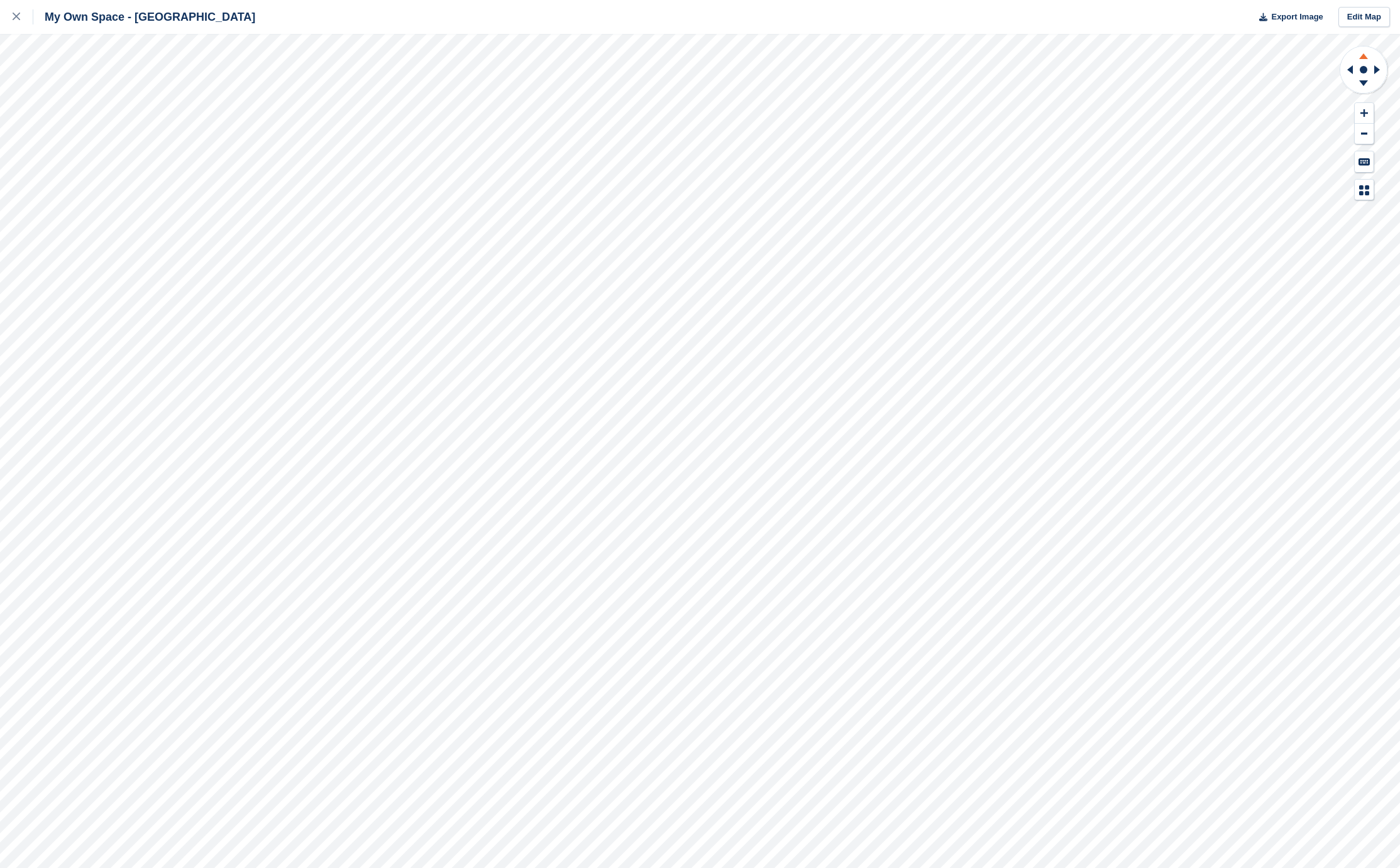
click at [1363, 54] on icon at bounding box center [1363, 55] width 33 height 15
click at [1363, 54] on g at bounding box center [1363, 55] width 33 height 15
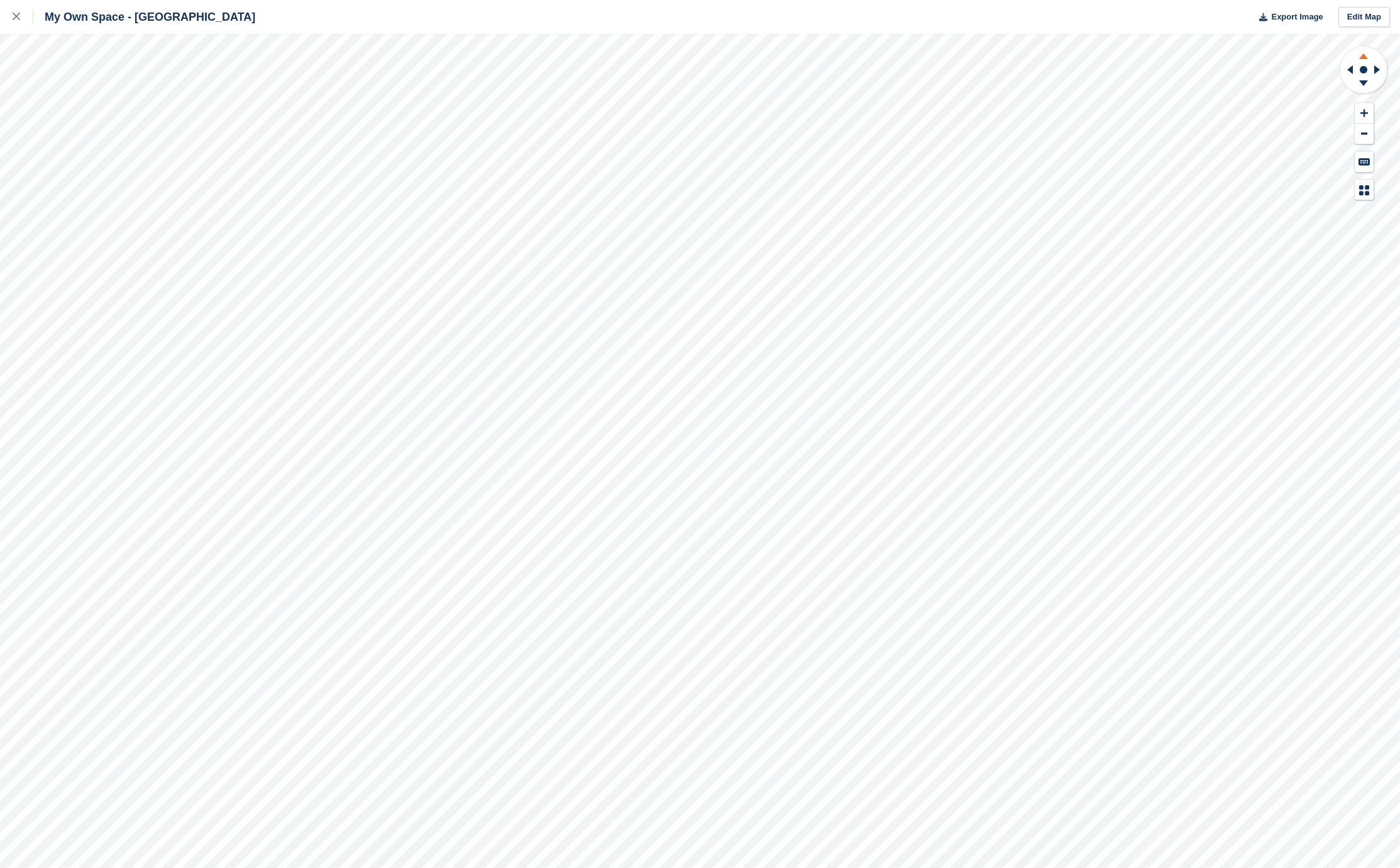
click at [1363, 54] on g at bounding box center [1363, 55] width 33 height 15
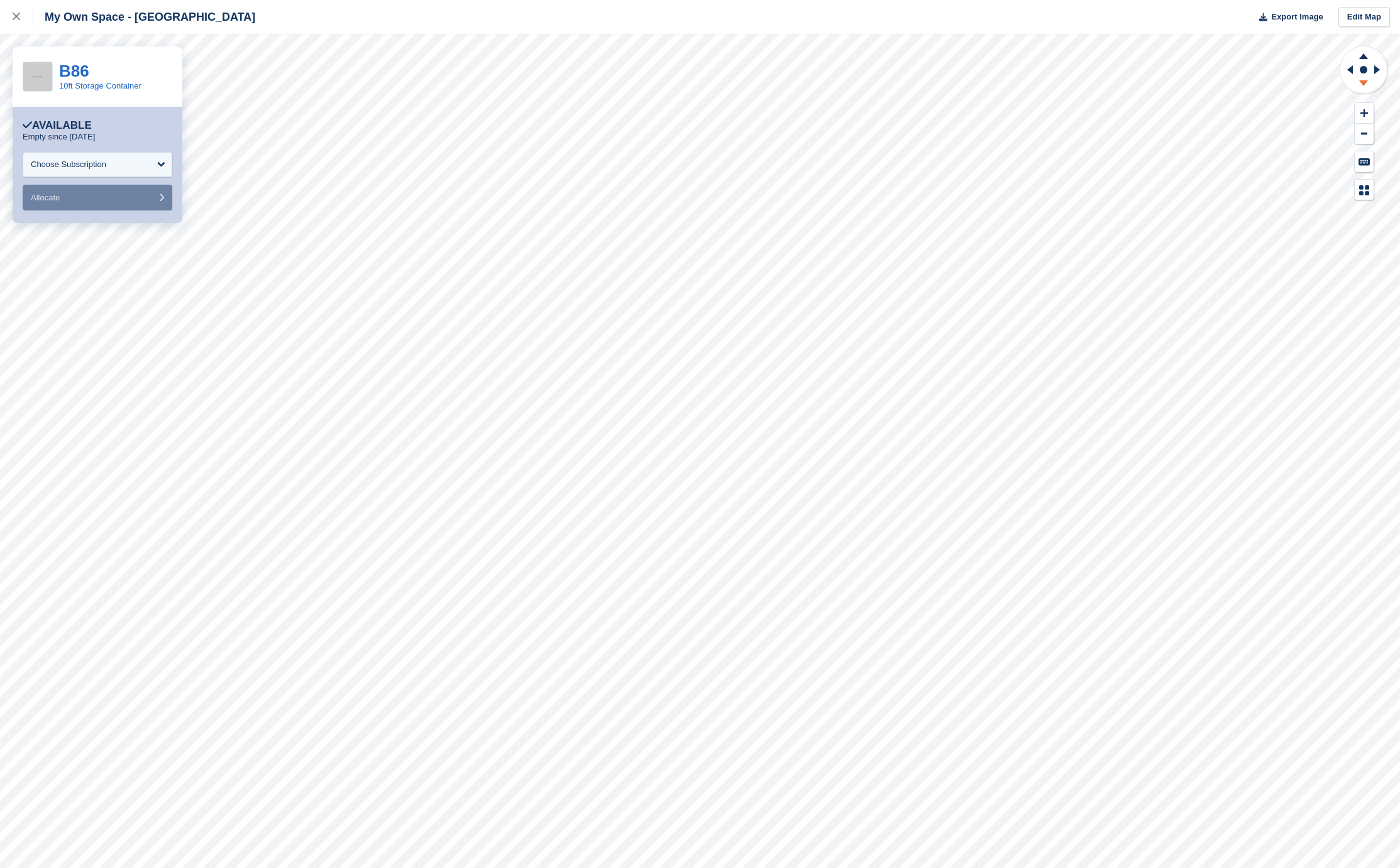
click at [1358, 84] on icon at bounding box center [1363, 85] width 33 height 15
click at [1361, 81] on icon at bounding box center [1362, 83] width 8 height 5
click at [1362, 55] on icon at bounding box center [1363, 55] width 33 height 15
click at [1364, 84] on icon at bounding box center [1362, 83] width 8 height 5
click at [1364, 85] on icon at bounding box center [1363, 85] width 33 height 15
